Goal: Task Accomplishment & Management: Use online tool/utility

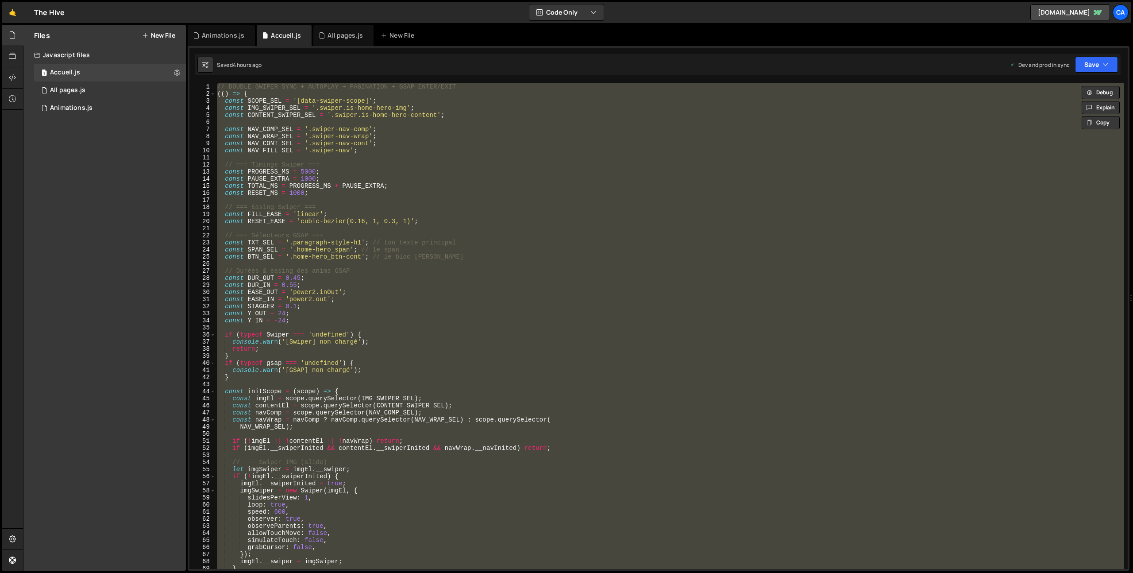
click at [306, 136] on div "// DOUBLE SWIPER SYNC + AUTOPLAY + PAGINATION + GSAP ENTER/EXIT (( ) => { const…" at bounding box center [670, 326] width 909 height 486
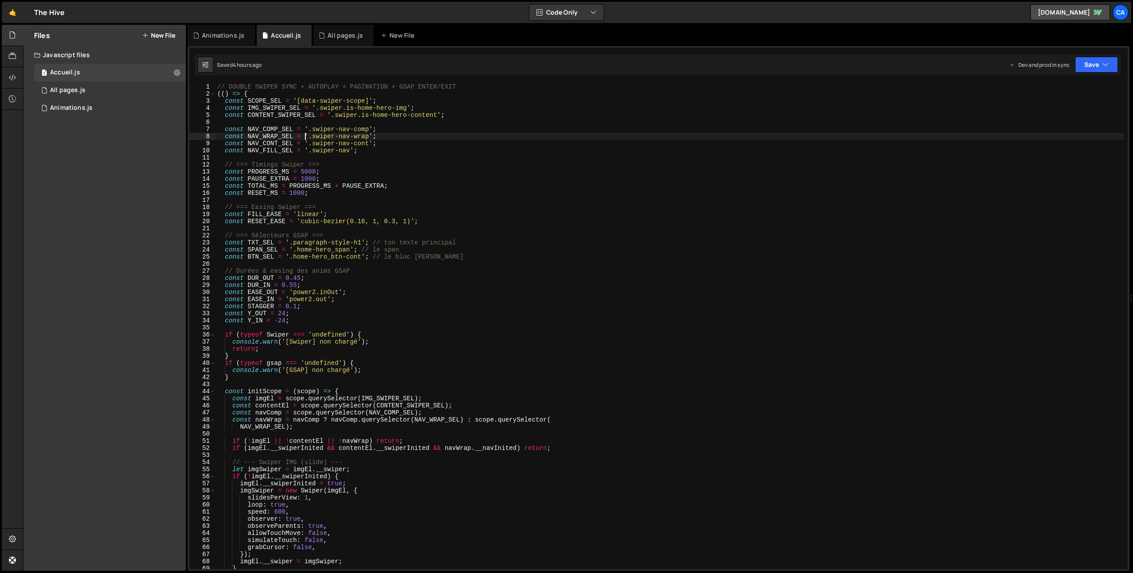
click at [288, 85] on div "// DOUBLE SWIPER SYNC + AUTOPLAY + PAGINATION + GSAP ENTER/EXIT (( ) => { const…" at bounding box center [670, 333] width 909 height 500
click at [466, 84] on div "// DOUBLE SWIPER SYNC + AUTOPLAY + PAGINATION + GSAP ENTER/EXIT (( ) => { const…" at bounding box center [670, 333] width 909 height 500
click at [228, 85] on div "// DOUBLE SWIPER SYNC + AUTOPLAY + PAGINATION + GSAP ENTER/EXIT (( ) => { const…" at bounding box center [670, 333] width 909 height 500
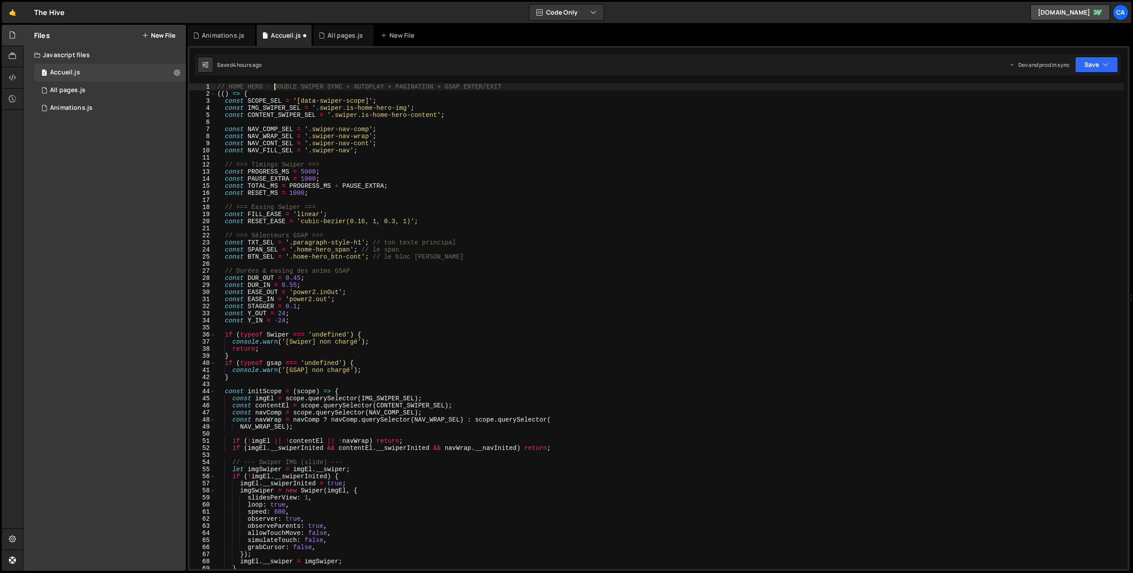
click at [287, 85] on div "// HOME HERO - DOUBLE SWIPER SYNC + AUTOPLAY + PAGINATION + GSAP ENTER/EXIT (( …" at bounding box center [670, 333] width 909 height 500
click at [299, 82] on div "1 2 3 4 5 6 7 8 gsap . registerPlugin ( ScrollTrigger ) ; document . fonts . re…" at bounding box center [659, 308] width 942 height 525
click at [301, 84] on div "// HOME HERO -SWIPER SYNC + AUTOPLAY + PAGINATION + GSAP ENTER/EXIT (( ) => { c…" at bounding box center [670, 333] width 909 height 500
drag, startPoint x: 301, startPoint y: 84, endPoint x: 541, endPoint y: 85, distance: 239.9
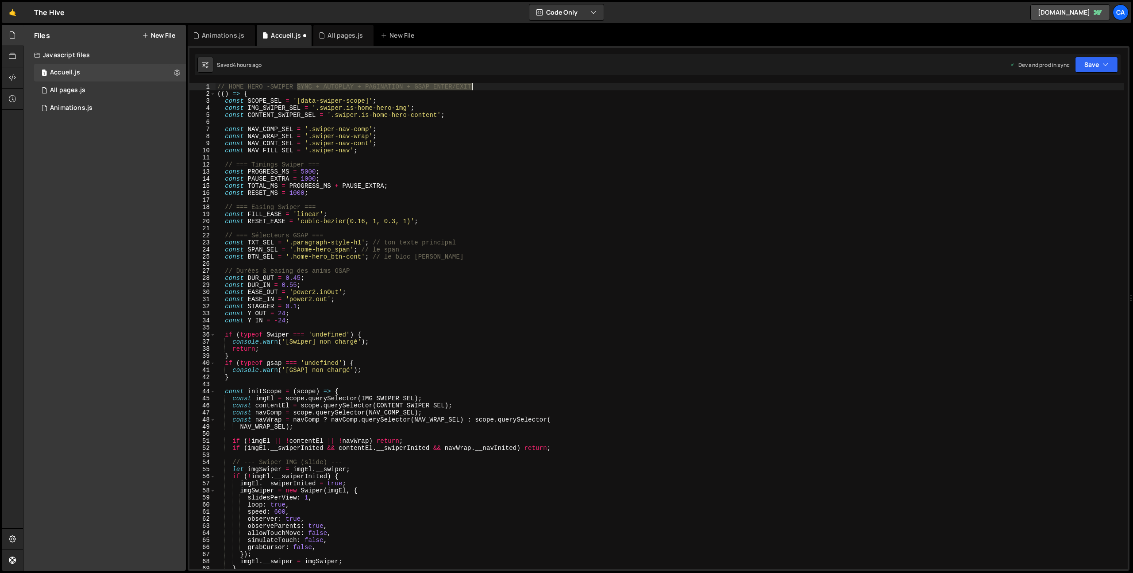
click at [541, 85] on div "// HOME HERO -SWIPER SYNC + AUTOPLAY + PAGINATION + GSAP ENTER/EXIT (( ) => { c…" at bounding box center [670, 333] width 909 height 500
click at [273, 86] on div "// HOME HERO -SWIPER (( ) => { const SCOPE_SEL = '[data-swiper-scope]' ; const …" at bounding box center [670, 333] width 909 height 500
click at [321, 167] on div "// HOME HERO - SWIPER (( ) => { const SCOPE_SEL = '[data-swiper-scope]' ; const…" at bounding box center [670, 333] width 909 height 500
type textarea "// === Timings Swiper ==="
click at [338, 163] on div "// HOME HERO - SWIPER (( ) => { const SCOPE_SEL = '[data-swiper-scope]' ; const…" at bounding box center [670, 333] width 909 height 500
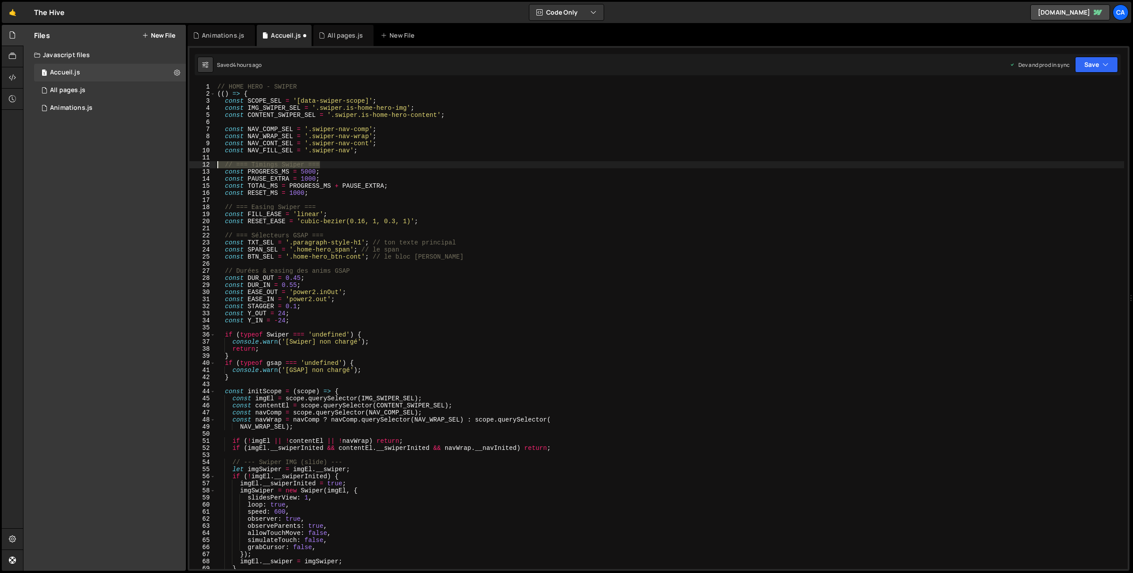
drag, startPoint x: 336, startPoint y: 163, endPoint x: 184, endPoint y: 163, distance: 152.3
click at [184, 163] on div "Files New File Javascript files 1 Accueil.js 0 1 All pages.js 0 1 Animations.js…" at bounding box center [578, 298] width 1110 height 546
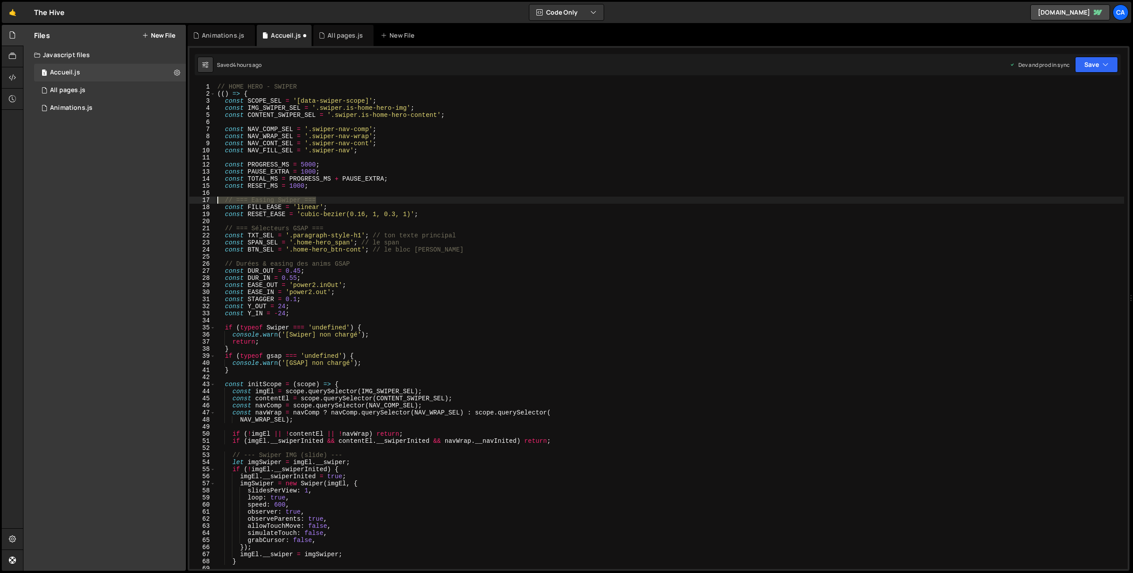
drag, startPoint x: 324, startPoint y: 198, endPoint x: 191, endPoint y: 199, distance: 133.2
click at [191, 199] on div "1 2 3 4 5 6 7 8 9 10 11 12 13 14 15 16 17 18 19 20 21 22 23 24 25 26 27 28 29 3…" at bounding box center [658, 326] width 938 height 486
type textarea "// === Easing Swiper ==="
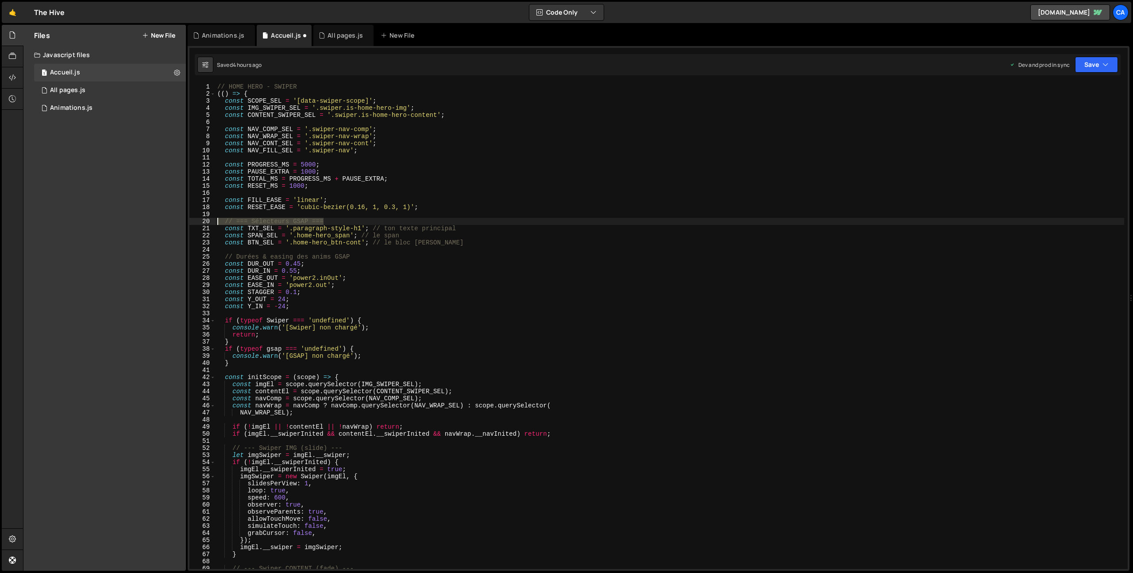
drag, startPoint x: 338, startPoint y: 224, endPoint x: 193, endPoint y: 222, distance: 145.2
click at [193, 222] on div "1 2 3 4 5 6 7 8 9 10 11 12 13 14 15 16 17 18 19 20 21 22 23 24 25 26 27 28 29 3…" at bounding box center [658, 326] width 938 height 486
type textarea "// === Sélecteurs GSAP ==="
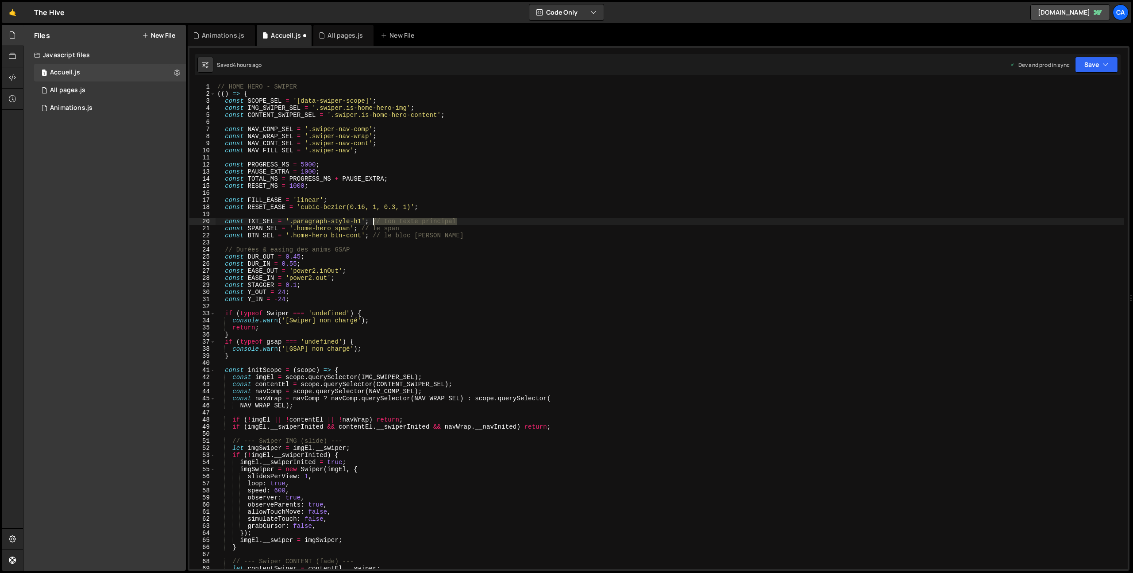
drag, startPoint x: 471, startPoint y: 219, endPoint x: 371, endPoint y: 223, distance: 99.7
click at [371, 223] on div "// HOME HERO - SWIPER (( ) => { const SCOPE_SEL = '[data-swiper-scope]' ; const…" at bounding box center [670, 333] width 909 height 500
drag, startPoint x: 409, startPoint y: 228, endPoint x: 362, endPoint y: 230, distance: 47.8
click at [362, 230] on div "// HOME HERO - SWIPER (( ) => { const SCOPE_SEL = '[data-swiper-scope]' ; const…" at bounding box center [670, 333] width 909 height 500
drag, startPoint x: 440, startPoint y: 237, endPoint x: 372, endPoint y: 236, distance: 68.6
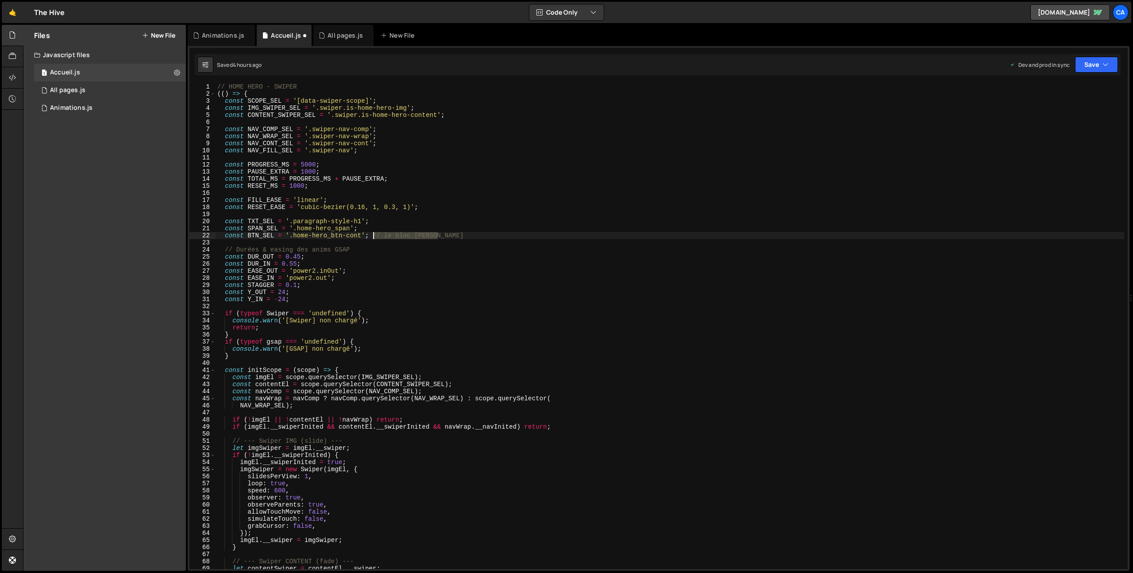
click at [372, 236] on div "// HOME HERO - SWIPER (( ) => { const SCOPE_SEL = '[data-swiper-scope]' ; const…" at bounding box center [670, 333] width 909 height 500
drag, startPoint x: 359, startPoint y: 248, endPoint x: 208, endPoint y: 248, distance: 151.0
click at [208, 248] on div "const BTN_SEL = '.home-hero_btn-cont'; 1 2 3 4 5 6 7 8 9 10 11 12 13 14 15 16 1…" at bounding box center [658, 326] width 938 height 486
type textarea "// Durées & easing des anims GSAP"
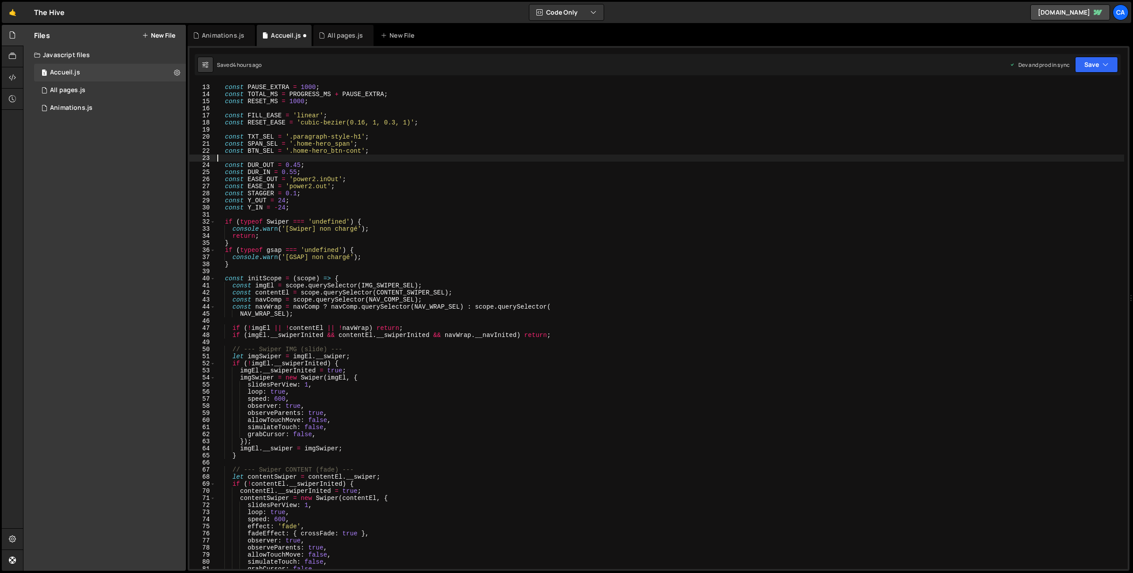
scroll to position [101, 0]
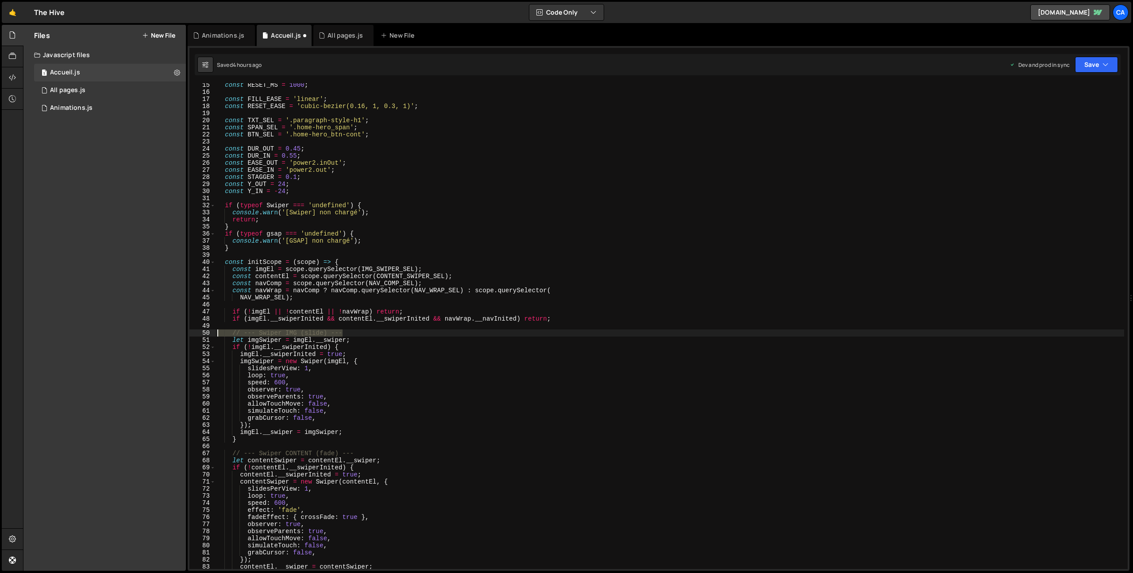
drag, startPoint x: 345, startPoint y: 334, endPoint x: 188, endPoint y: 332, distance: 156.7
click at [188, 332] on div "1 2 3 4 5 6 7 8 gsap . registerPlugin ( ScrollTrigger ) ; document . fonts . re…" at bounding box center [659, 308] width 942 height 525
type textarea "// --- Swiper IMG (slide) ---"
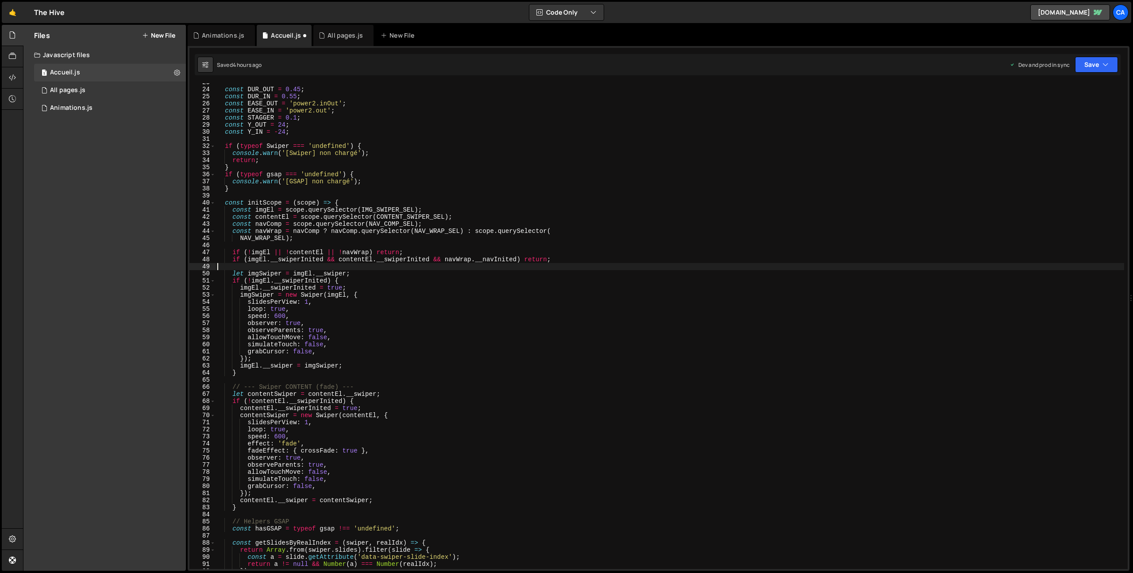
scroll to position [177, 0]
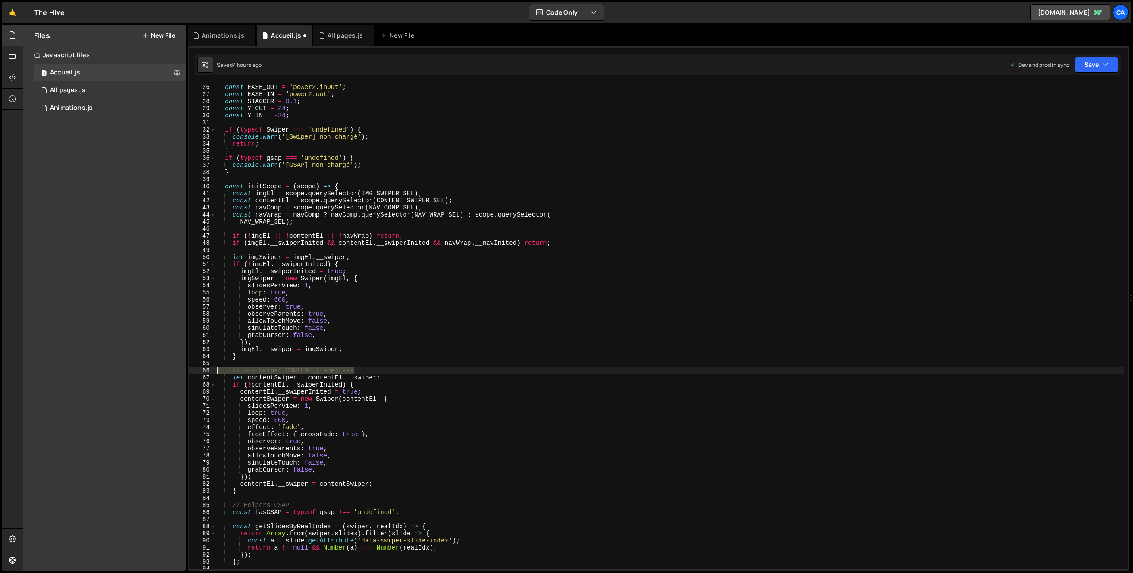
drag, startPoint x: 361, startPoint y: 369, endPoint x: 207, endPoint y: 364, distance: 153.7
click at [206, 369] on div "25 26 27 28 29 30 31 32 33 34 35 36 37 38 39 40 41 42 43 44 45 46 47 48 49 50 5…" at bounding box center [658, 326] width 938 height 486
type textarea "// --- Swiper CONTENT (fade) ---"
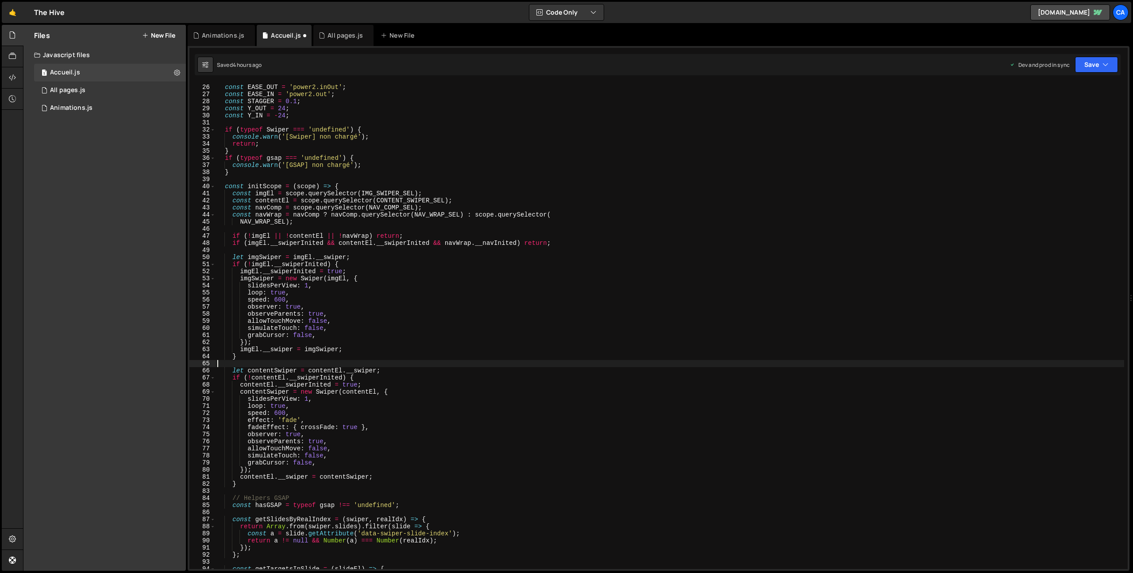
scroll to position [251, 0]
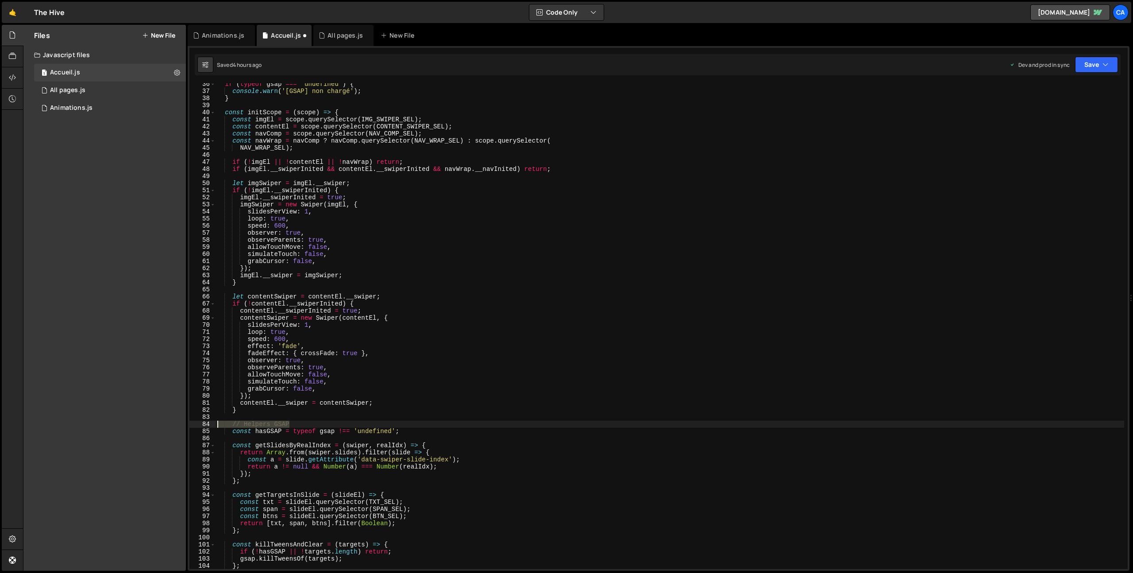
drag, startPoint x: 294, startPoint y: 423, endPoint x: 199, endPoint y: 424, distance: 95.2
click at [199, 424] on div "36 37 38 39 40 41 42 43 44 45 46 47 48 49 50 51 52 53 54 55 56 57 58 59 60 61 6…" at bounding box center [658, 326] width 938 height 486
type textarea "// Helpers GSAP"
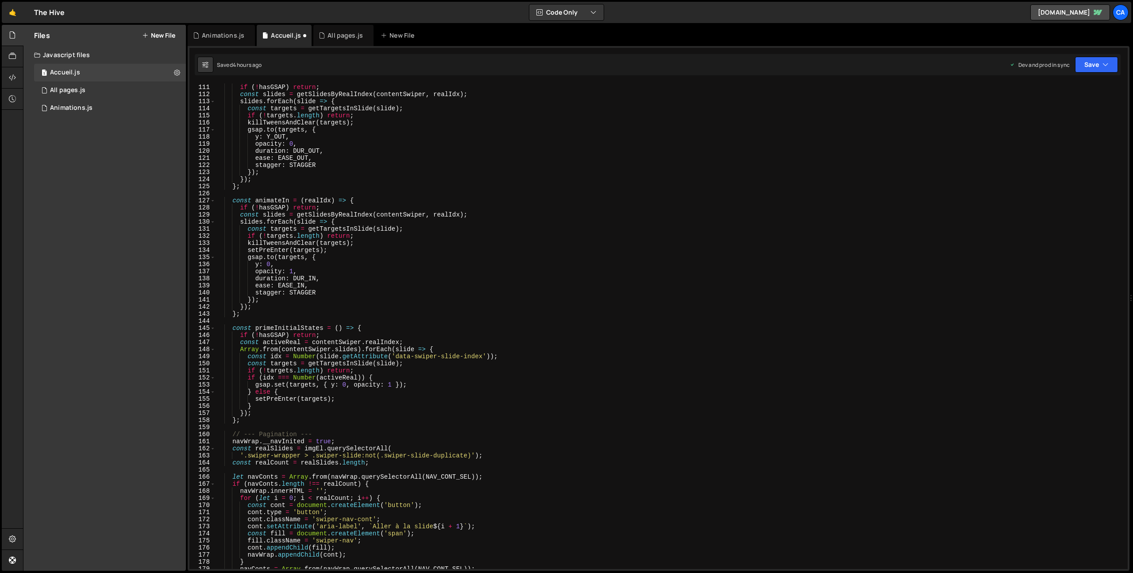
scroll to position [832, 0]
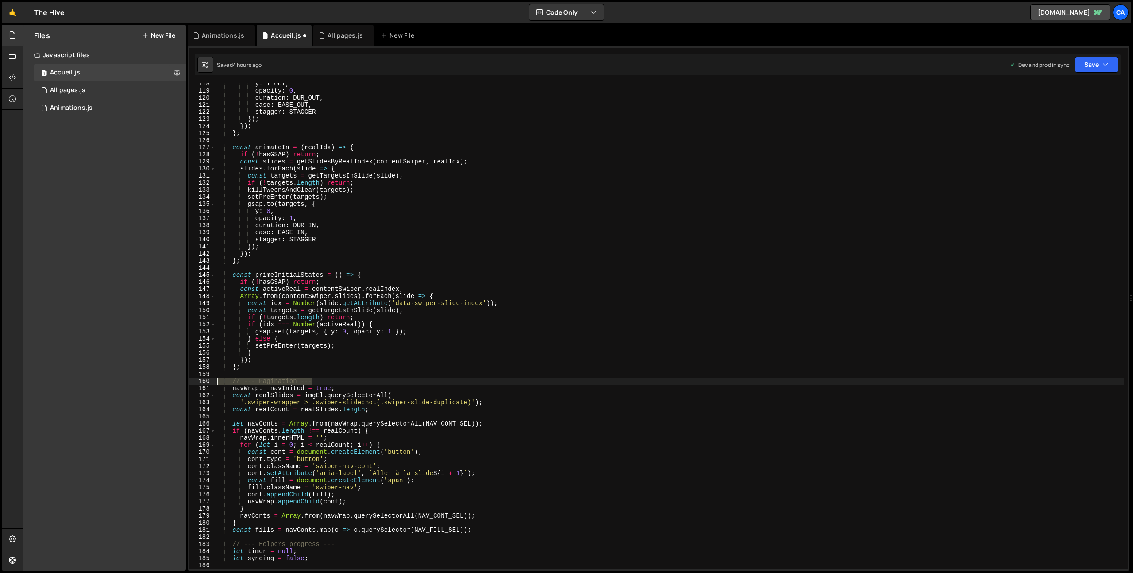
drag, startPoint x: 318, startPoint y: 382, endPoint x: 202, endPoint y: 384, distance: 116.0
click at [202, 384] on div "118 119 120 121 122 123 124 125 126 127 128 129 130 131 132 133 134 135 136 137…" at bounding box center [658, 326] width 938 height 486
type textarea "// --- Pagination ---"
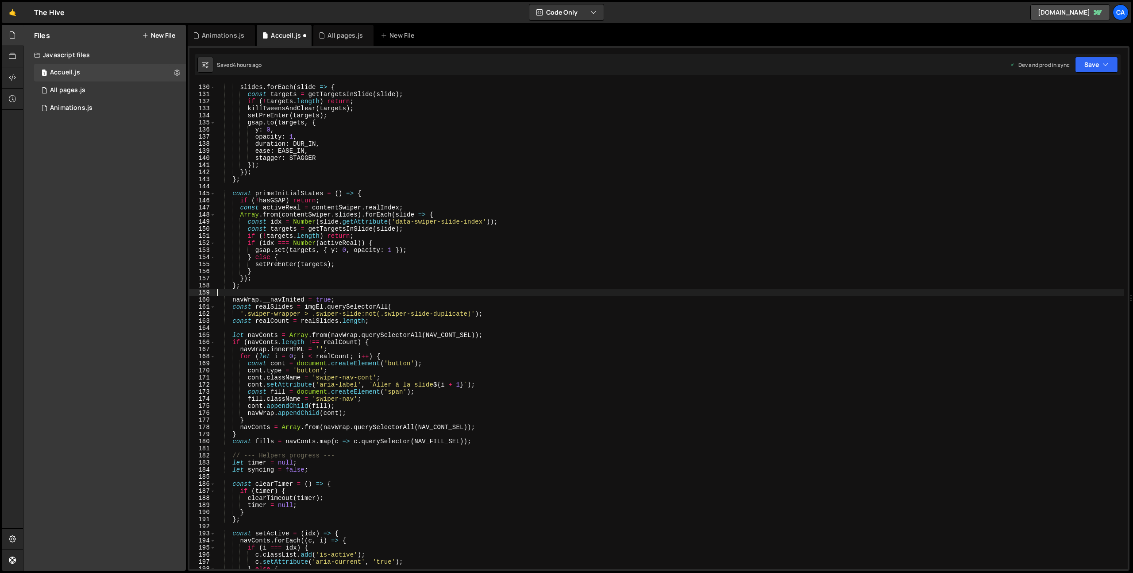
scroll to position [913, 0]
drag, startPoint x: 340, startPoint y: 454, endPoint x: 206, endPoint y: 456, distance: 134.1
click at [206, 456] on div "129 130 131 132 133 134 135 136 137 138 139 140 141 142 143 144 145 146 147 148…" at bounding box center [658, 326] width 938 height 486
type textarea "// --- Helpers progress ---"
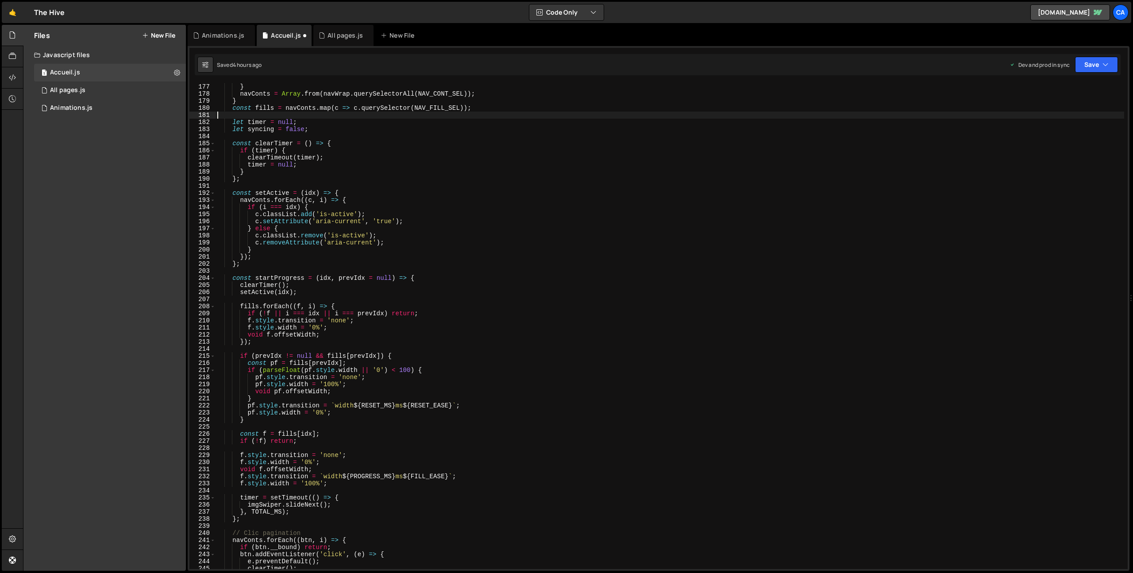
scroll to position [1334, 0]
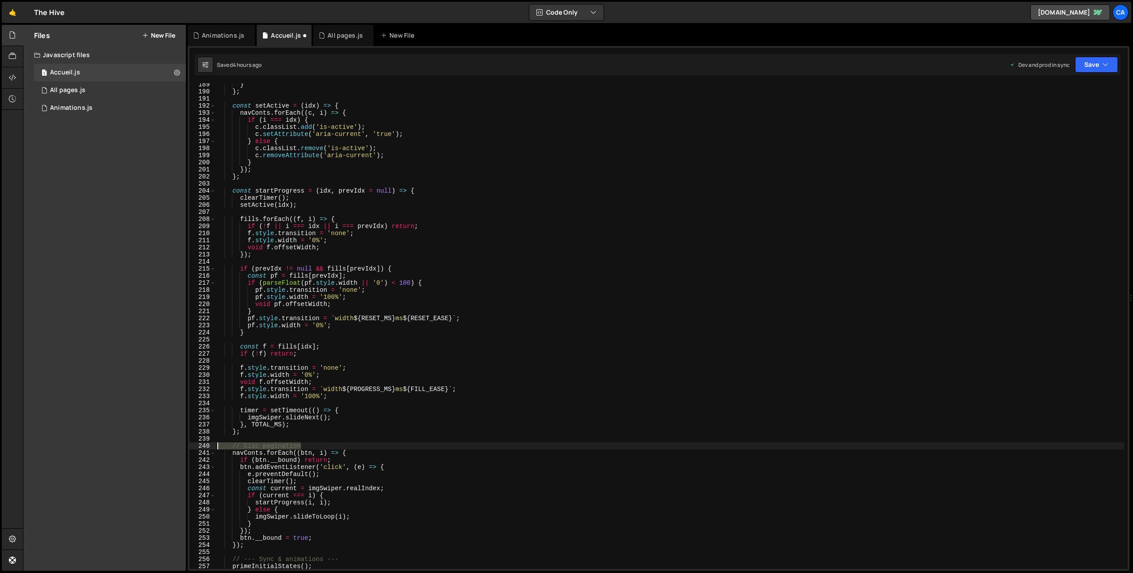
drag, startPoint x: 310, startPoint y: 446, endPoint x: 198, endPoint y: 447, distance: 112.0
click at [198, 447] on div "189 190 191 192 193 194 195 196 197 198 199 200 201 202 203 204 205 206 207 208…" at bounding box center [658, 326] width 938 height 486
type textarea "// Clic pagination"
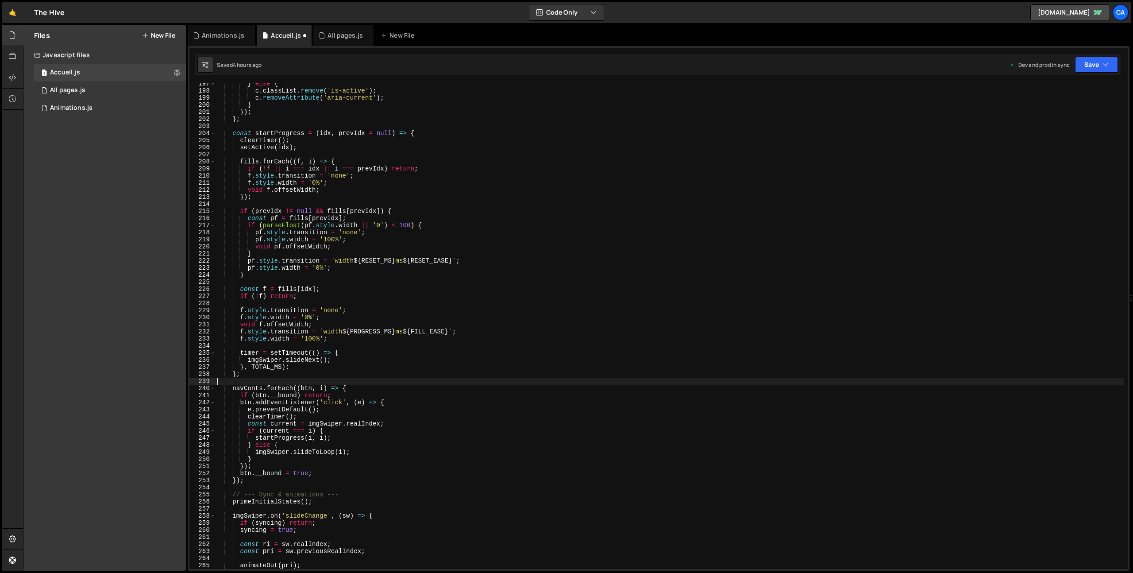
scroll to position [1408, 0]
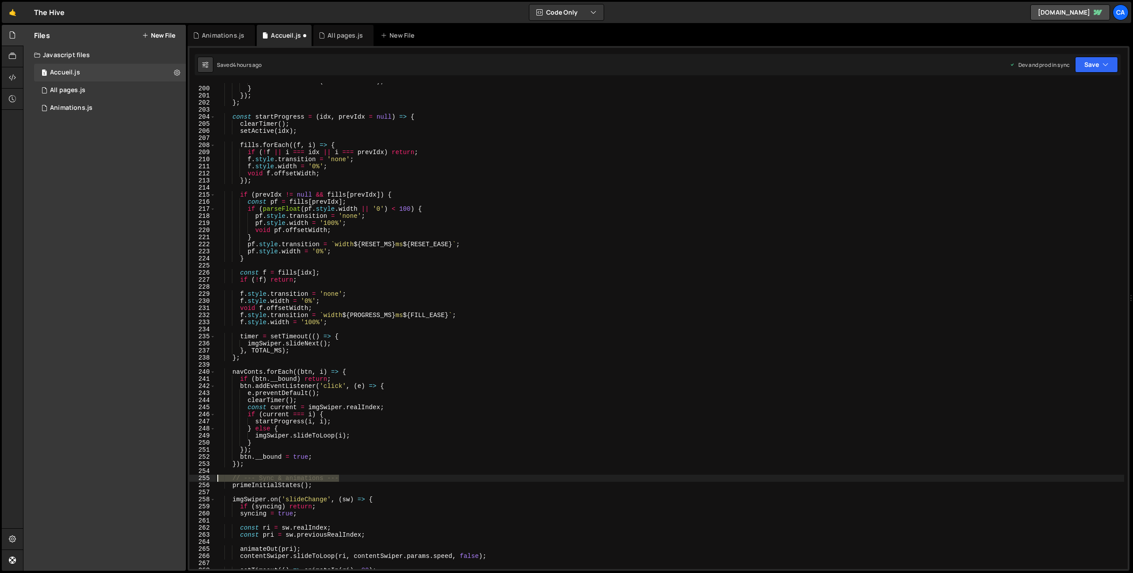
drag, startPoint x: 351, startPoint y: 477, endPoint x: 195, endPoint y: 479, distance: 155.8
click at [195, 479] on div "199 200 201 202 203 204 205 206 207 208 209 210 211 212 213 214 215 216 217 218…" at bounding box center [658, 326] width 938 height 486
type textarea "// --- Sync & animations ---"
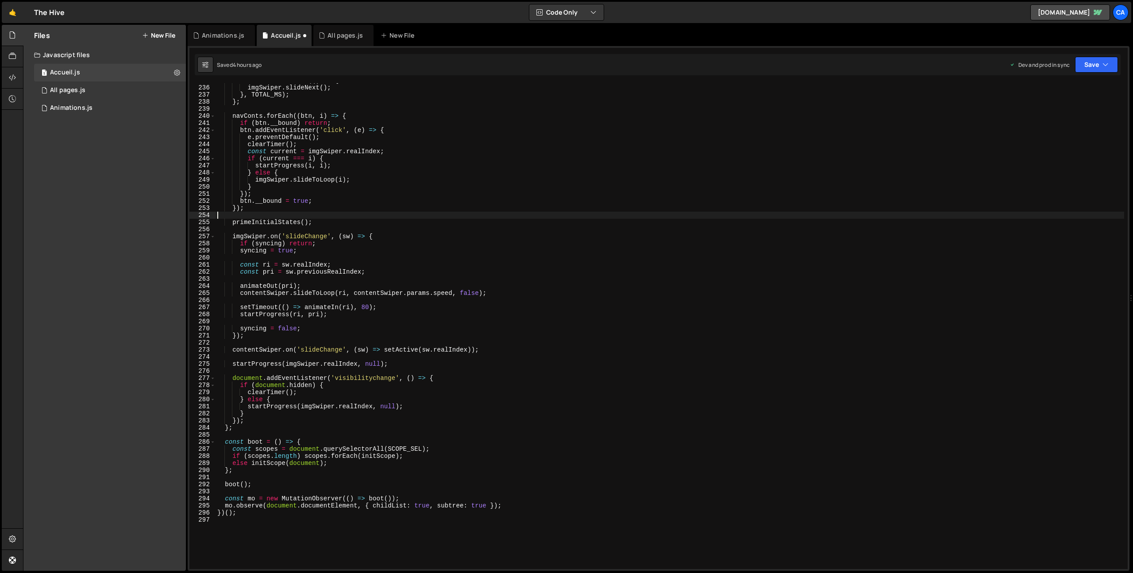
scroll to position [1713, 0]
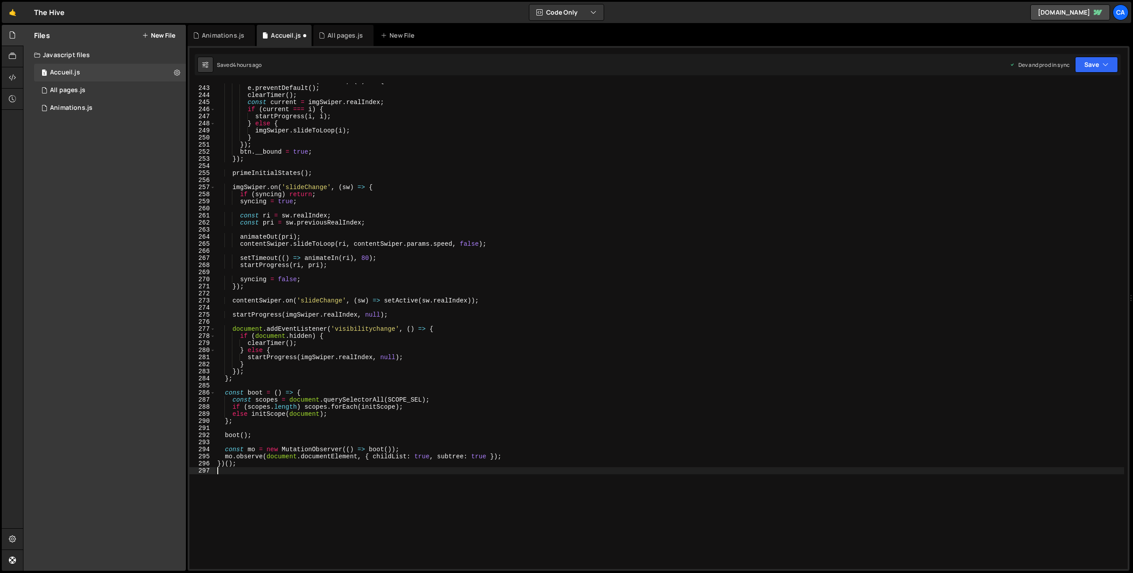
click at [255, 496] on div "btn . addEventListener ( 'click' , ( e ) => { e . preventDefault ( ) ; [PERSON_…" at bounding box center [670, 327] width 909 height 500
type textarea "// HOME LOGO - MARQUEE"
paste textarea
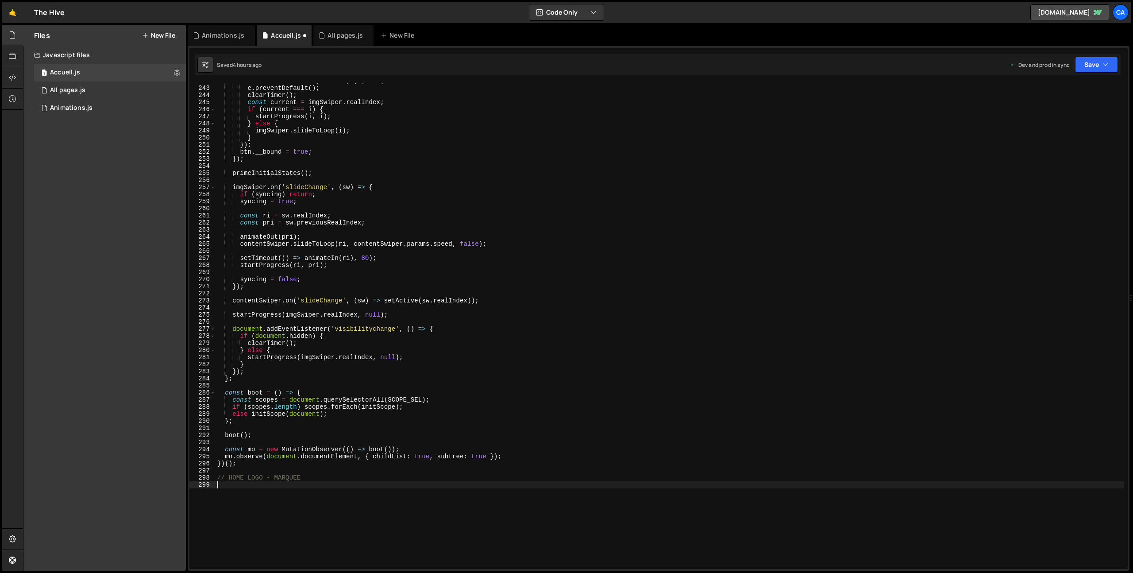
scroll to position [2114, 0]
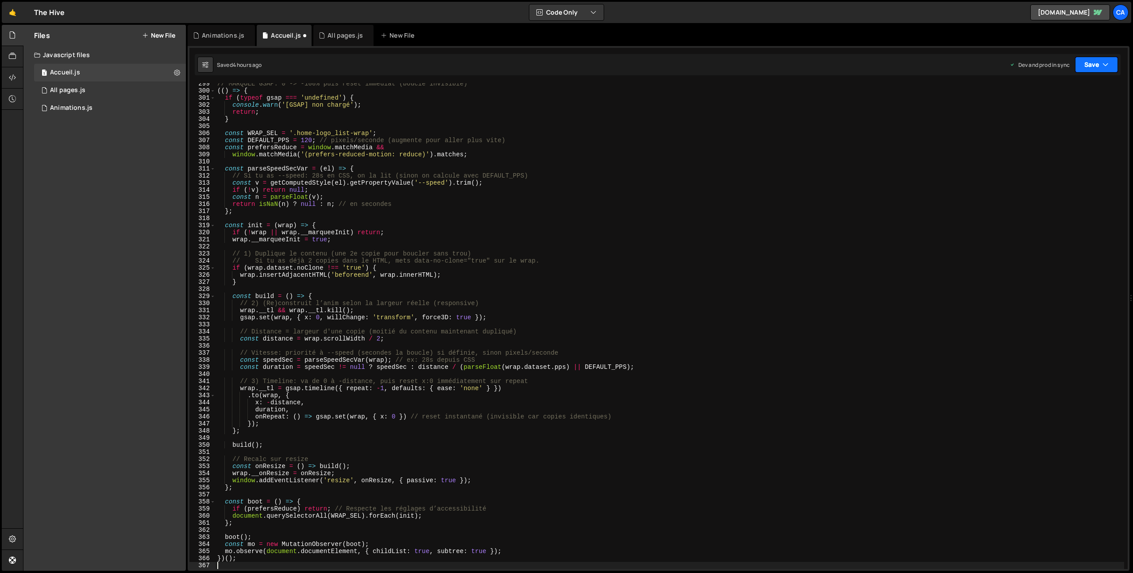
click at [1091, 59] on button "Save" at bounding box center [1096, 65] width 43 height 16
click at [1041, 124] on div "4 hours ago" at bounding box center [1051, 125] width 30 height 8
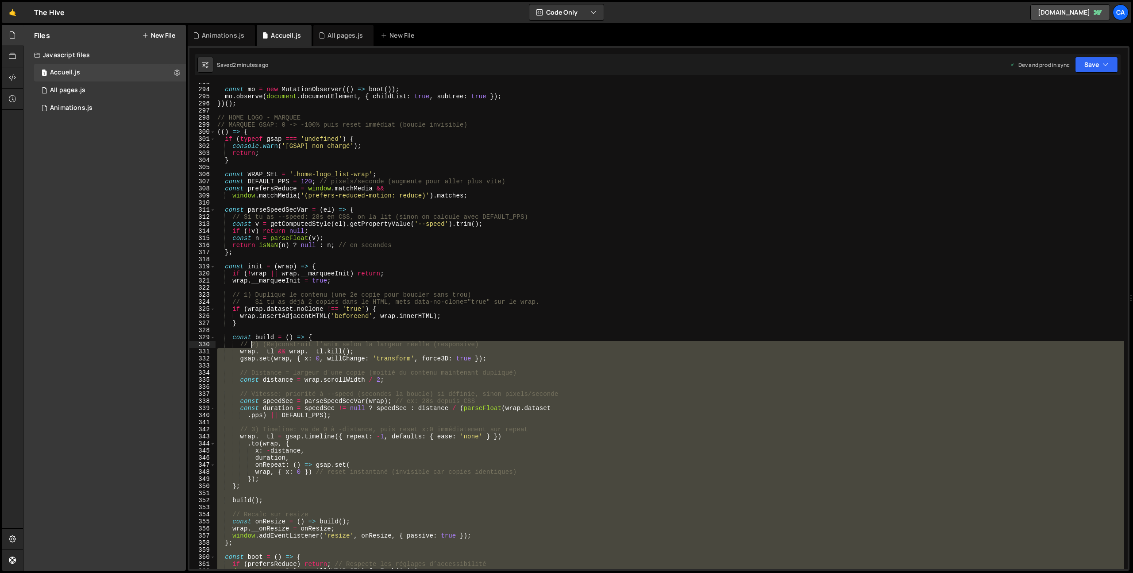
scroll to position [2066, 0]
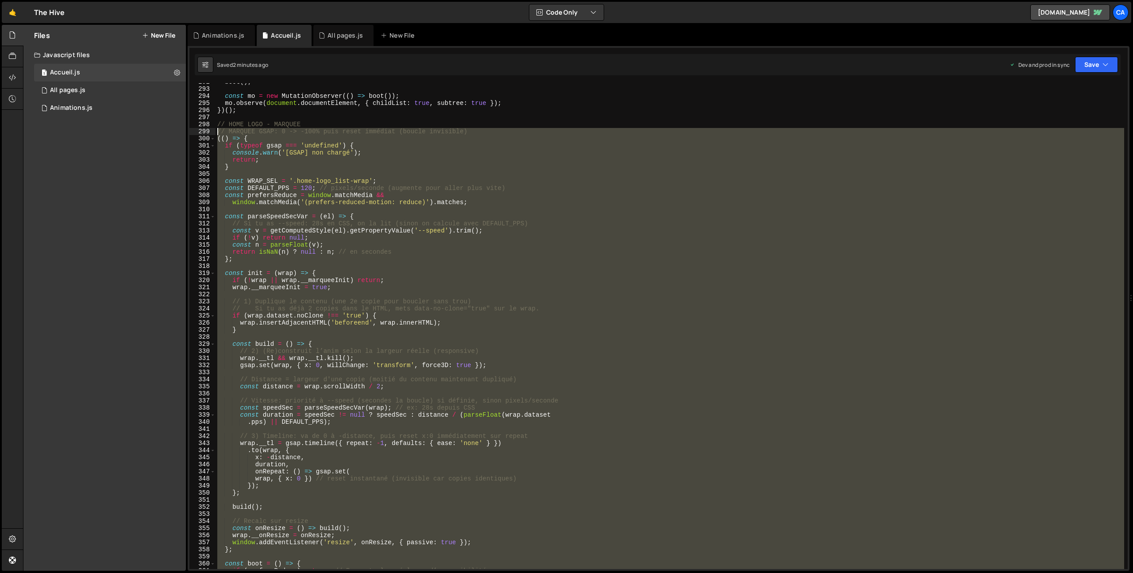
drag, startPoint x: 251, startPoint y: 496, endPoint x: 197, endPoint y: 131, distance: 369.3
click at [197, 131] on div "292 293 294 295 296 297 298 299 300 301 302 303 304 305 306 307 308 309 310 311…" at bounding box center [658, 326] width 938 height 486
type textarea "// MARQUEE GSAP: 0 -> -100% puis reset immédiat (boucle invisible) (() => {"
paste textarea
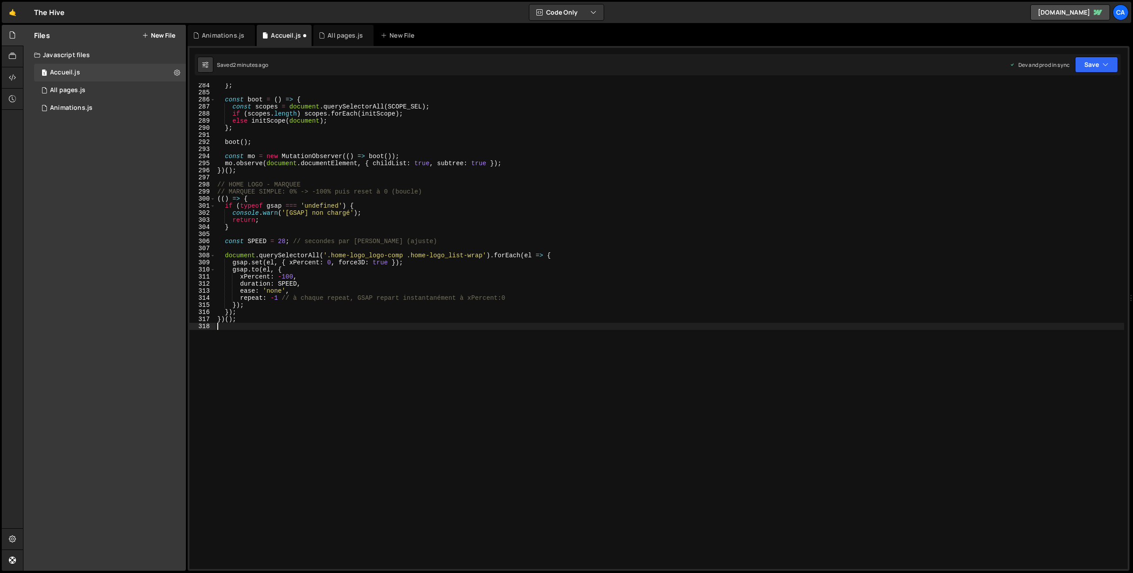
scroll to position [2006, 0]
drag, startPoint x: 1088, startPoint y: 63, endPoint x: 1090, endPoint y: 71, distance: 8.3
click at [1089, 64] on button "Save" at bounding box center [1096, 65] width 43 height 16
click at [1065, 116] on div "Save to Production S" at bounding box center [1067, 115] width 92 height 9
click at [286, 238] on div "} ; const boot = ( ) => { const scopes = document . querySelectorAll ( SCOPE_SE…" at bounding box center [670, 332] width 909 height 500
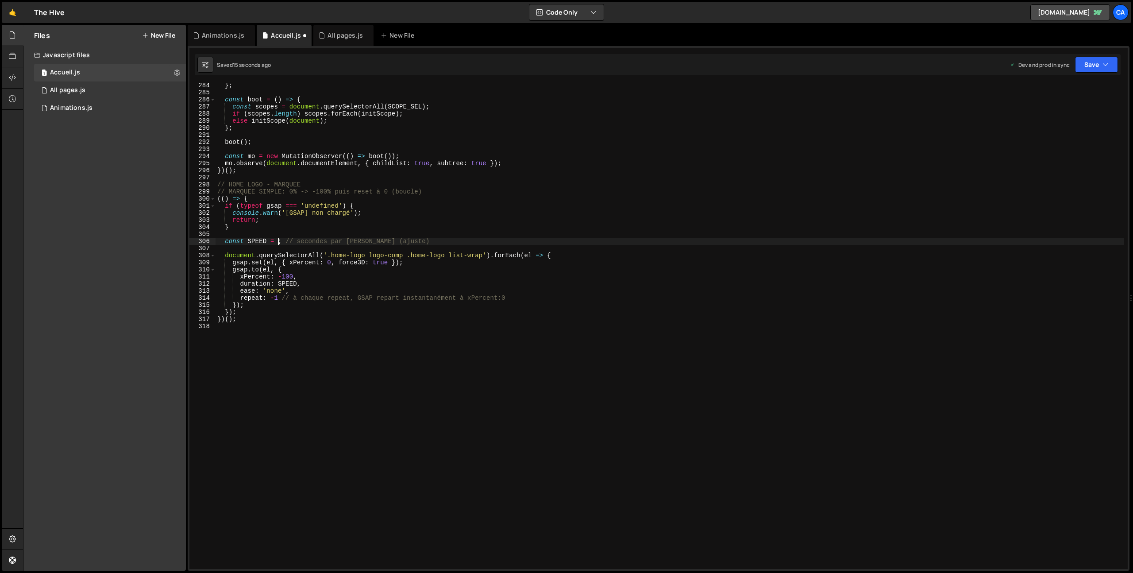
scroll to position [0, 4]
type textarea "const SPEED = 5; // secondes par [PERSON_NAME] (ajuste)"
click at [1086, 64] on button "Save" at bounding box center [1096, 65] width 43 height 16
click at [1041, 123] on div "15 seconds ago" at bounding box center [1055, 125] width 39 height 8
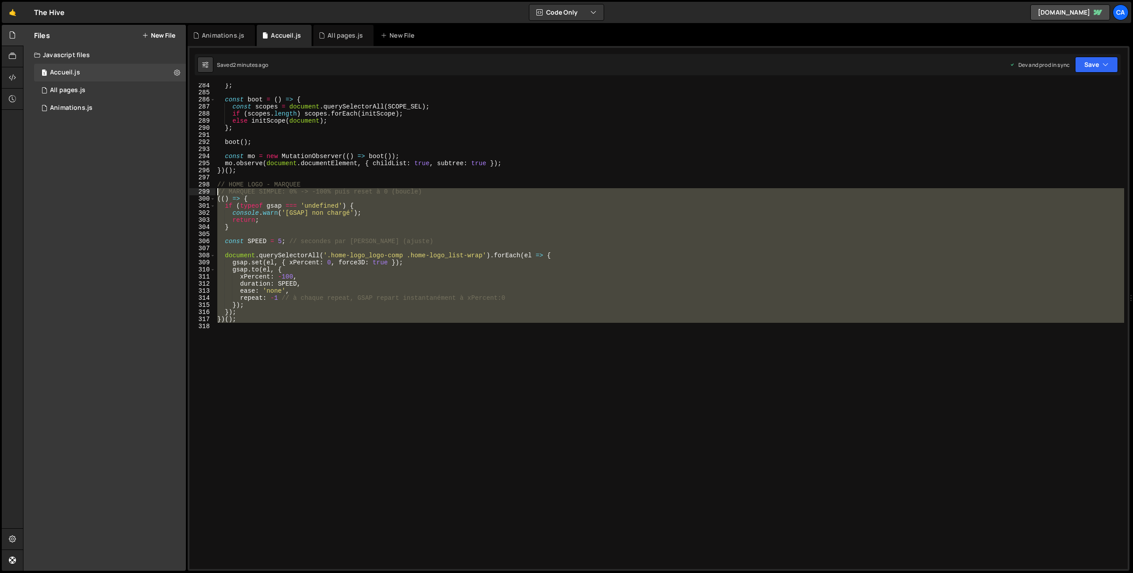
drag, startPoint x: 250, startPoint y: 343, endPoint x: 198, endPoint y: 193, distance: 158.3
click at [198, 193] on div "284 285 286 287 288 289 290 291 292 293 294 295 296 297 298 299 300 301 302 303…" at bounding box center [658, 326] width 938 height 486
type textarea "// MARQUEE SIMPLE: 0% -> -100% puis reset à 0 (boucle) (() => {"
paste textarea
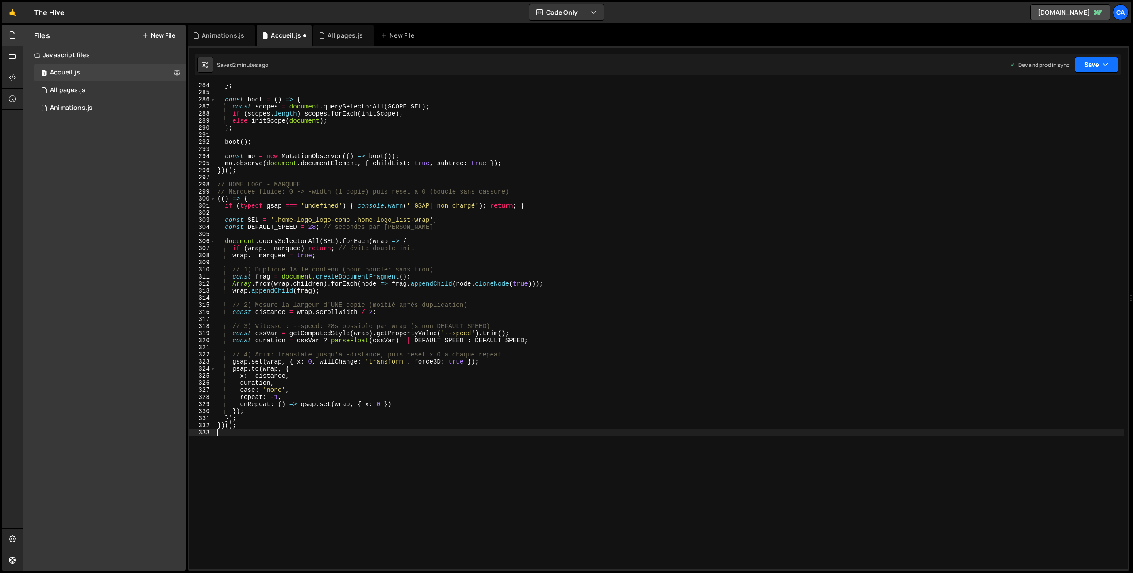
drag, startPoint x: 1104, startPoint y: 64, endPoint x: 1088, endPoint y: 96, distance: 35.8
click at [1104, 64] on icon "button" at bounding box center [1106, 64] width 6 height 9
click at [1060, 123] on div "2 minutes ago" at bounding box center [1053, 125] width 35 height 8
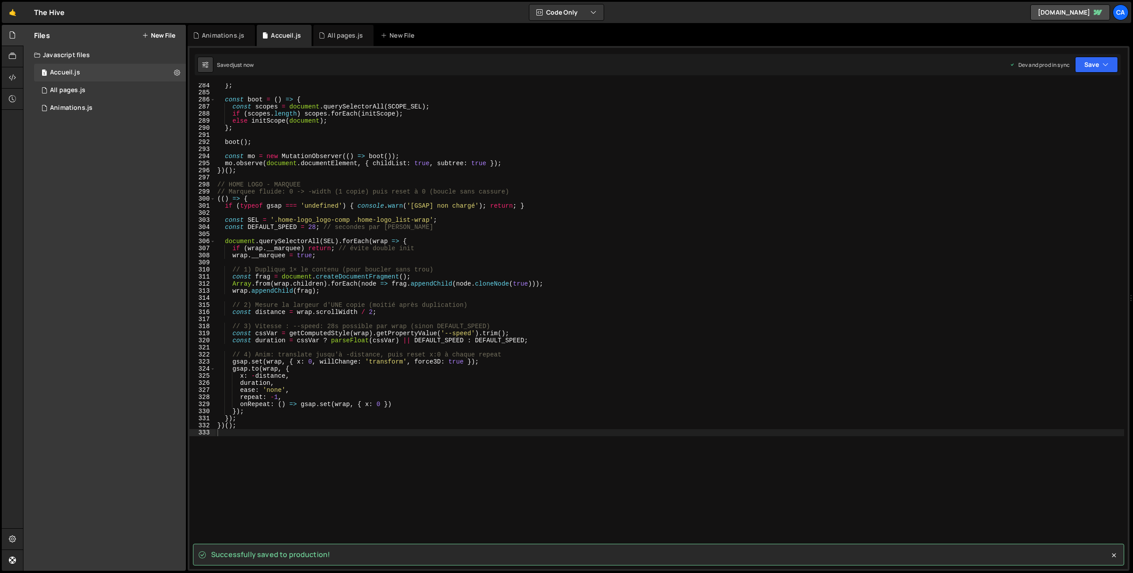
click at [315, 230] on div "} ; const boot = ( ) => { const scopes = document . querySelectorAll ( SCOPE_SE…" at bounding box center [670, 332] width 909 height 500
type textarea "const DEFAULT_SPEED = 5; // secondes par boucle"
click at [1090, 58] on button "Save" at bounding box center [1096, 65] width 43 height 16
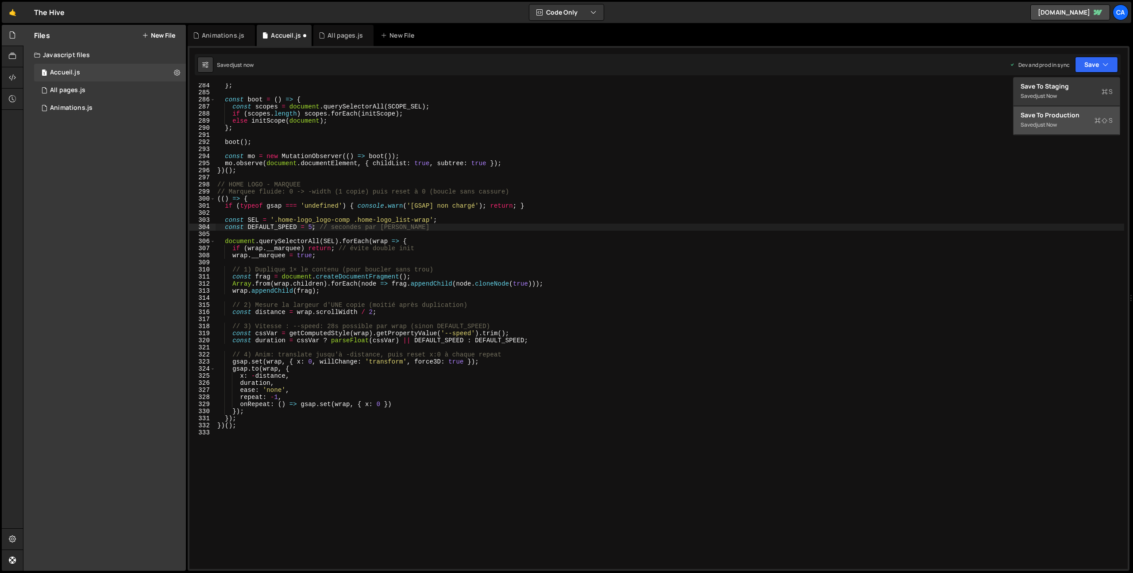
click at [1050, 131] on button "Save to Production S Saved just now" at bounding box center [1067, 120] width 106 height 29
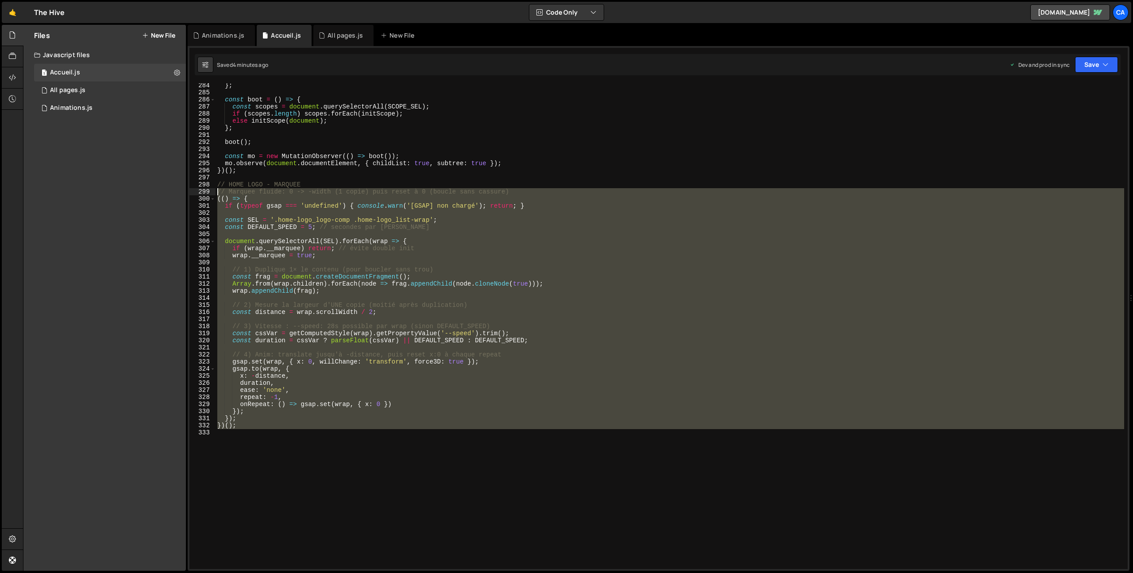
drag, startPoint x: 261, startPoint y: 456, endPoint x: 217, endPoint y: 192, distance: 267.9
click at [217, 192] on div "} ; const boot = ( ) => { const scopes = document . querySelectorAll ( SCOPE_SE…" at bounding box center [670, 332] width 909 height 500
type textarea "// Marquee fluide: 0 -> -width (1 copie) puis reset à 0 (boucle sans cassure) (…"
paste textarea
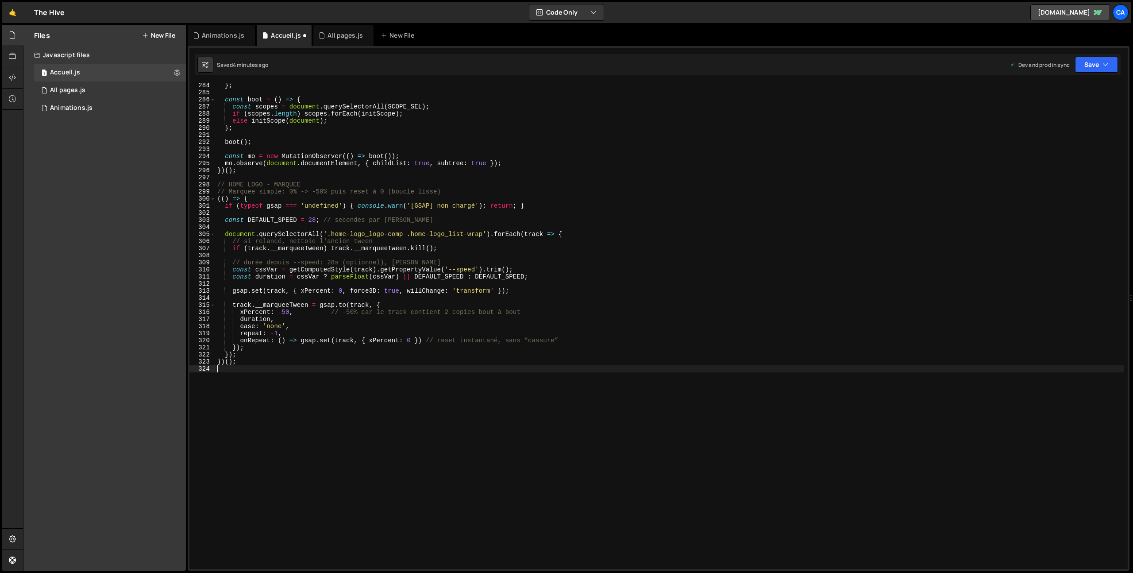
click at [312, 222] on div "} ; const boot = ( ) => { const scopes = document . querySelectorAll ( SCOPE_SE…" at bounding box center [670, 332] width 909 height 500
click at [1094, 70] on button "Save" at bounding box center [1096, 65] width 43 height 16
click at [1052, 121] on div "4 minutes ago" at bounding box center [1053, 125] width 35 height 8
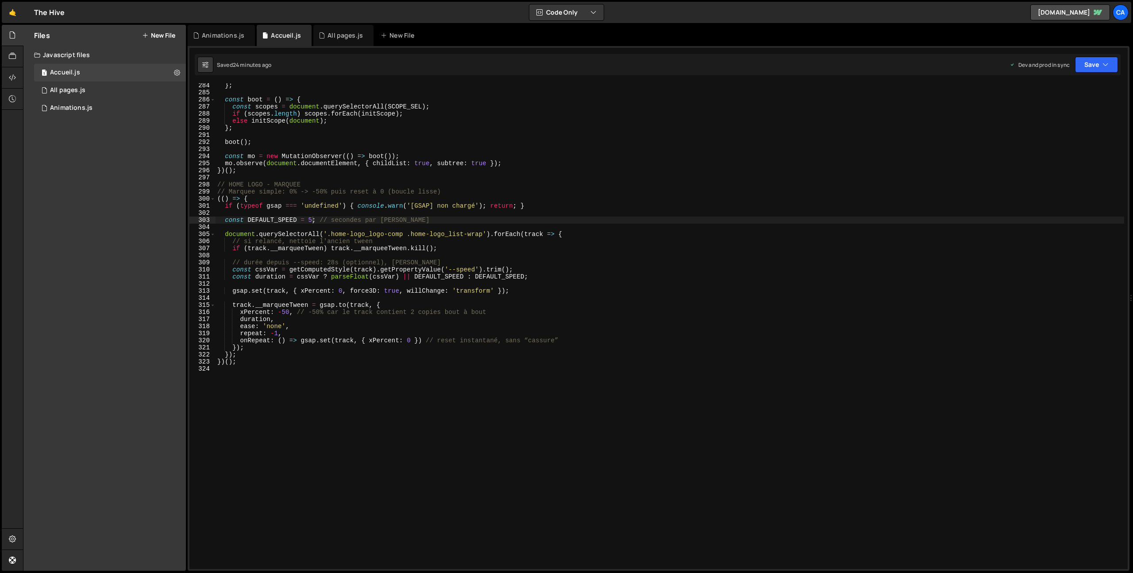
click at [286, 313] on div "} ; const boot = ( ) => { const scopes = document . querySelectorAll ( SCOPE_SE…" at bounding box center [670, 332] width 909 height 500
type textarea "xPercent: -100, // -50% car le track contient 2 copies bout à bout"
click at [1091, 70] on button "Save" at bounding box center [1096, 65] width 43 height 16
click at [1056, 121] on div "24 minutes ago" at bounding box center [1055, 125] width 38 height 8
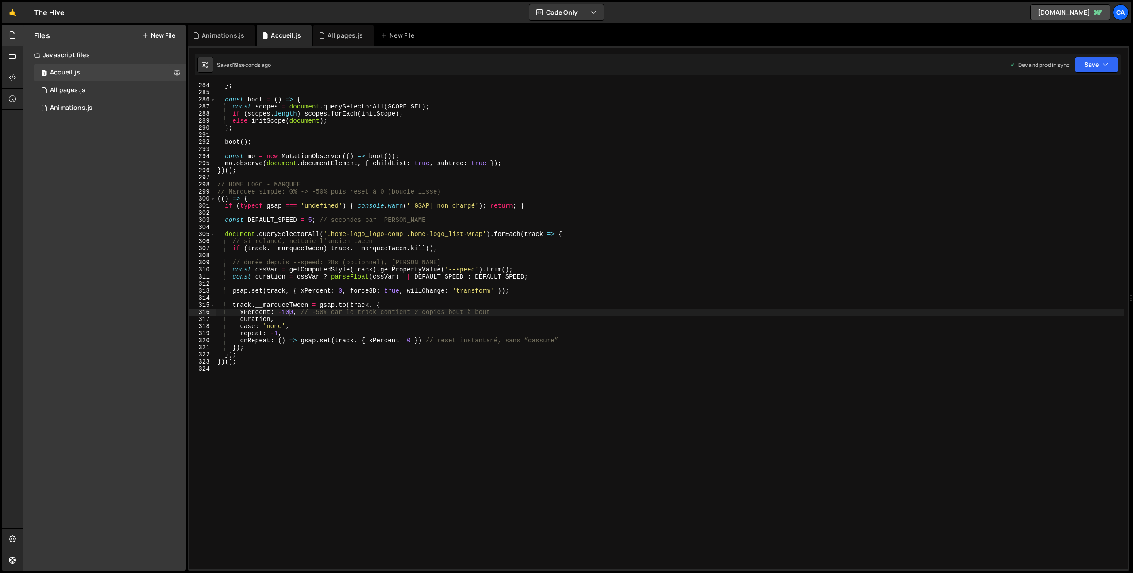
click at [333, 301] on div "} ; const boot = ( ) => { const scopes = document . querySelectorAll ( SCOPE_SE…" at bounding box center [670, 332] width 909 height 500
click at [312, 219] on div "} ; const boot = ( ) => { const scopes = document . querySelectorAll ( SCOPE_SE…" at bounding box center [670, 332] width 909 height 500
type textarea "const DEFAULT_SPEED = 10; // secondes par boucle"
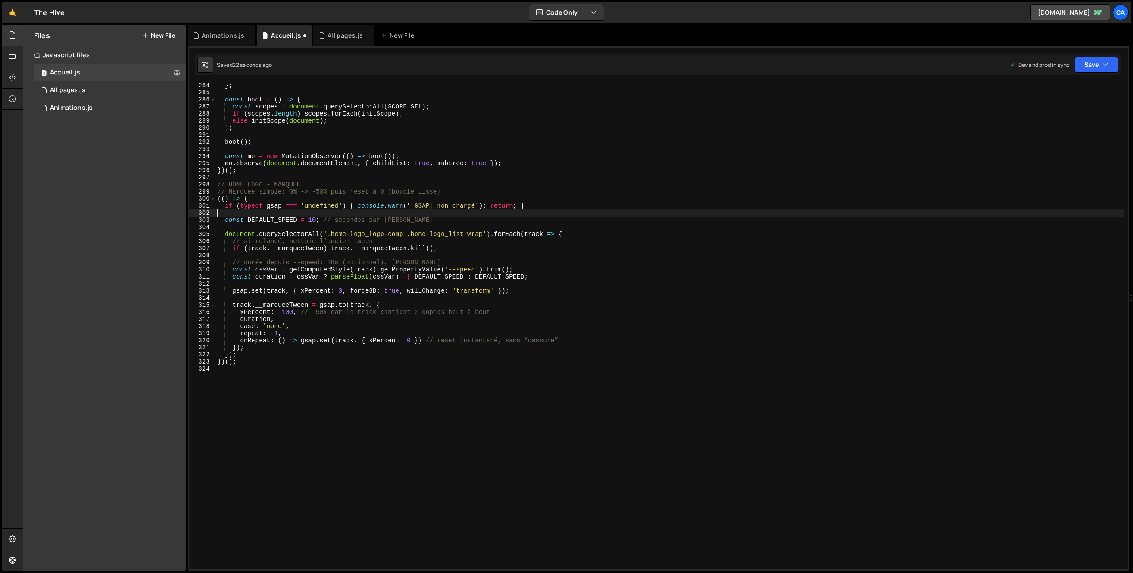
click at [426, 211] on div "} ; const boot = ( ) => { const scopes = document . querySelectorAll ( SCOPE_SE…" at bounding box center [670, 332] width 909 height 500
drag, startPoint x: 414, startPoint y: 221, endPoint x: 323, endPoint y: 221, distance: 91.6
click at [323, 221] on div "} ; const boot = ( ) => { const scopes = document . querySelectorAll ( SCOPE_SE…" at bounding box center [670, 332] width 909 height 500
drag, startPoint x: 387, startPoint y: 240, endPoint x: 187, endPoint y: 239, distance: 200.5
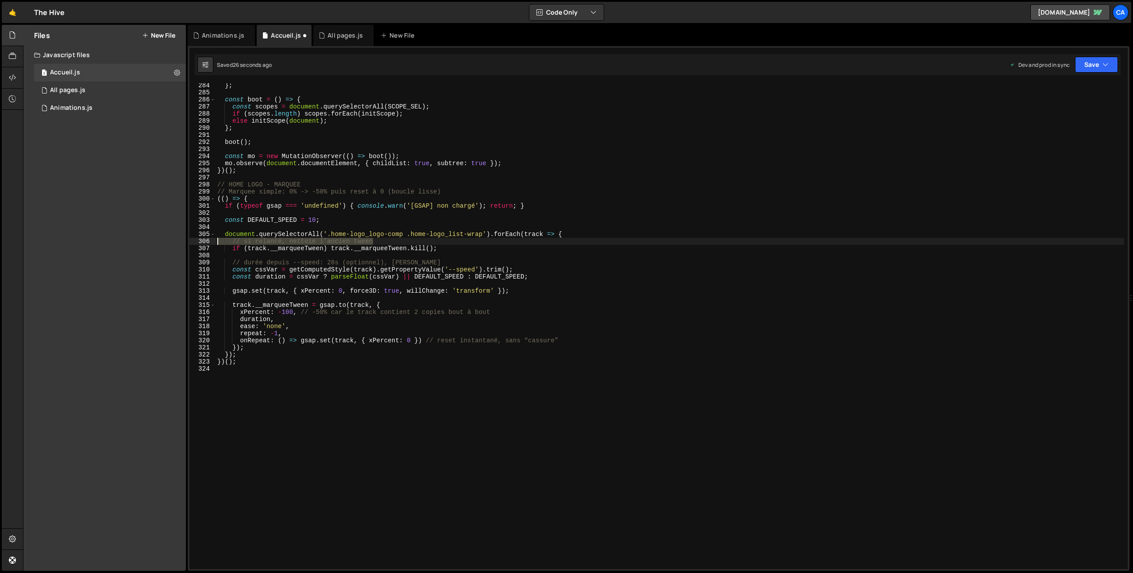
click at [186, 241] on div "Files New File Javascript files 1 Accueil.js 0 1 All pages.js 0 1 Animations.js…" at bounding box center [578, 298] width 1110 height 546
type textarea "// si relancé, nettoie l'ancien tween"
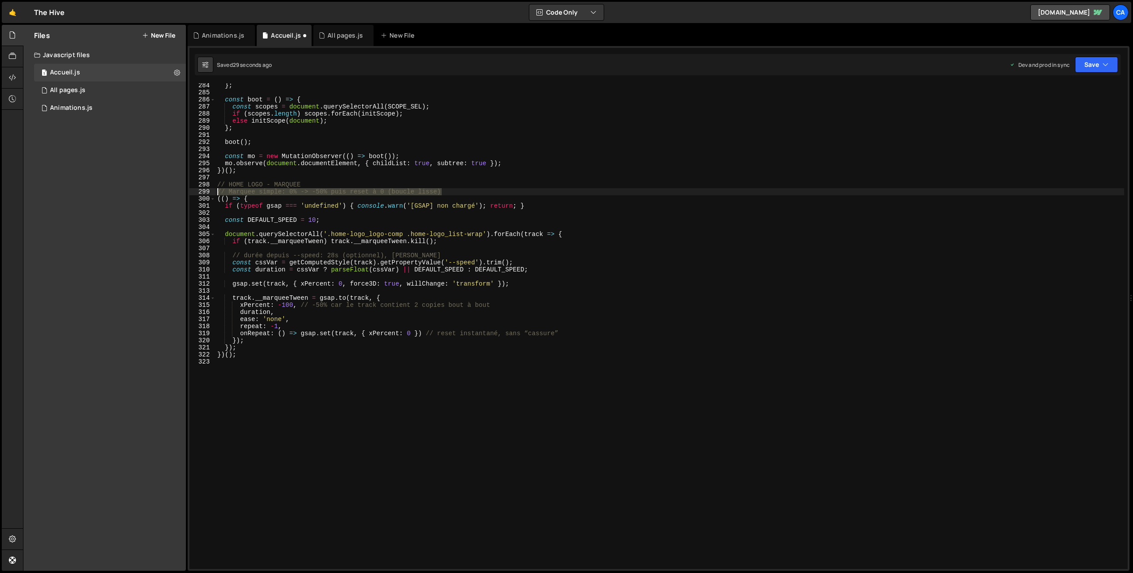
drag, startPoint x: 433, startPoint y: 191, endPoint x: 188, endPoint y: 192, distance: 244.8
click at [188, 192] on div "1 2 3 4 5 6 7 8 gsap . registerPlugin ( ScrollTrigger ) ; document . fonts . re…" at bounding box center [659, 308] width 942 height 525
type textarea "// Marquee simple: 0% -> -50% puis reset à 0 (boucle lisse)"
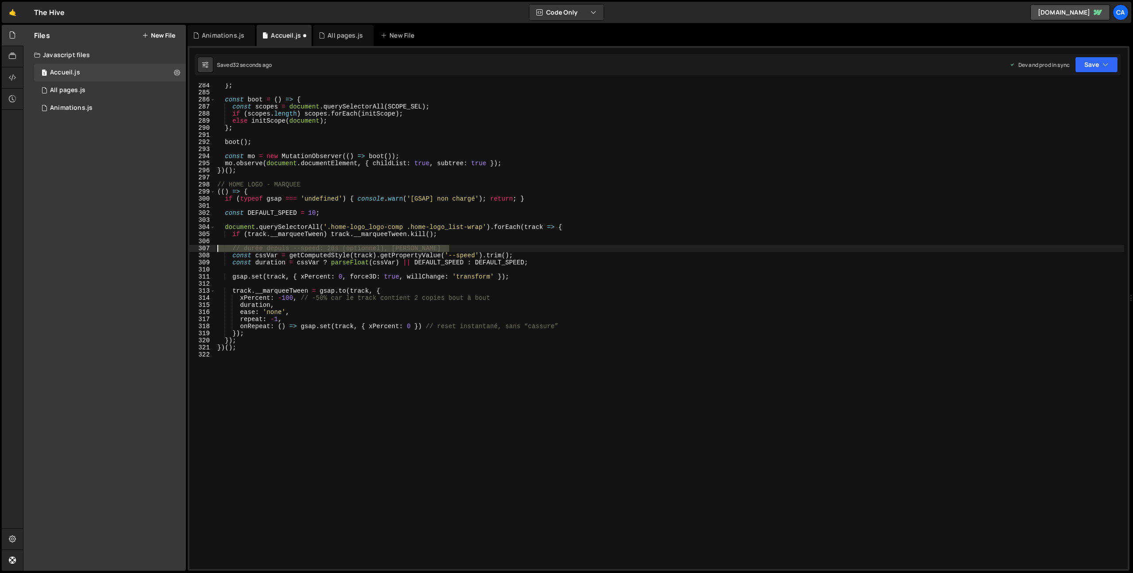
drag, startPoint x: 460, startPoint y: 247, endPoint x: 170, endPoint y: 245, distance: 289.1
click at [170, 245] on div "Files New File Javascript files 1 Accueil.js 0 1 All pages.js 0 1 Animations.js…" at bounding box center [578, 298] width 1110 height 546
type textarea "// durée depuis --speed: 28s (optionnel), [PERSON_NAME]"
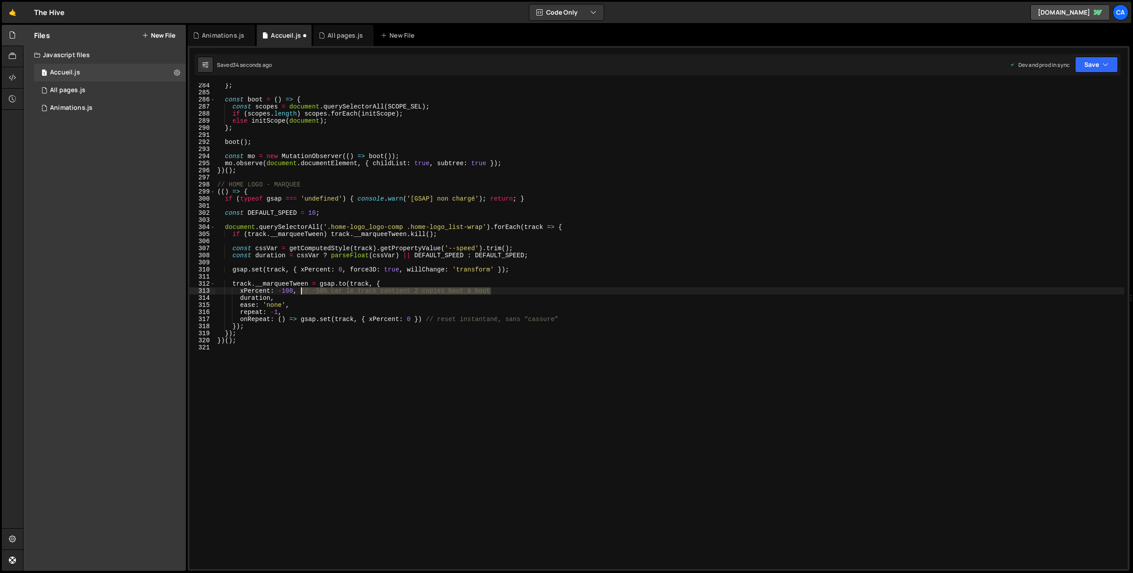
drag, startPoint x: 503, startPoint y: 290, endPoint x: 302, endPoint y: 290, distance: 201.0
click at [302, 290] on div "} ; const boot = ( ) => { const scopes = document . querySelectorAll ( SCOPE_SE…" at bounding box center [670, 332] width 909 height 500
drag, startPoint x: 566, startPoint y: 318, endPoint x: 426, endPoint y: 321, distance: 140.3
click at [426, 321] on div "} ; const boot = ( ) => { const scopes = document . querySelectorAll ( SCOPE_SE…" at bounding box center [670, 332] width 909 height 500
click at [1091, 57] on button "Save" at bounding box center [1096, 65] width 43 height 16
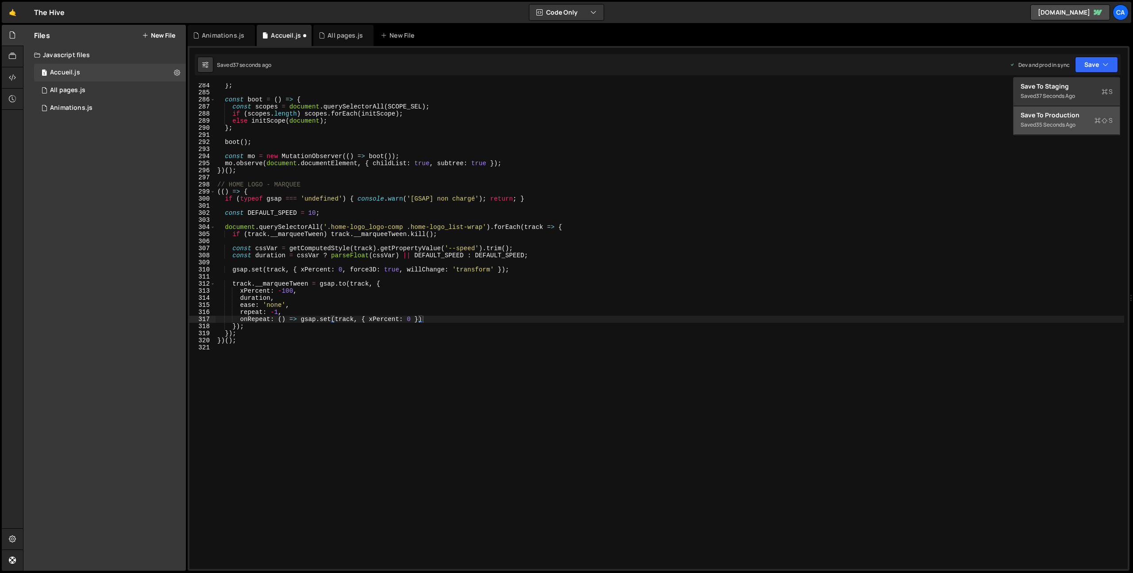
click at [1053, 118] on div "Save to Production S" at bounding box center [1067, 115] width 92 height 9
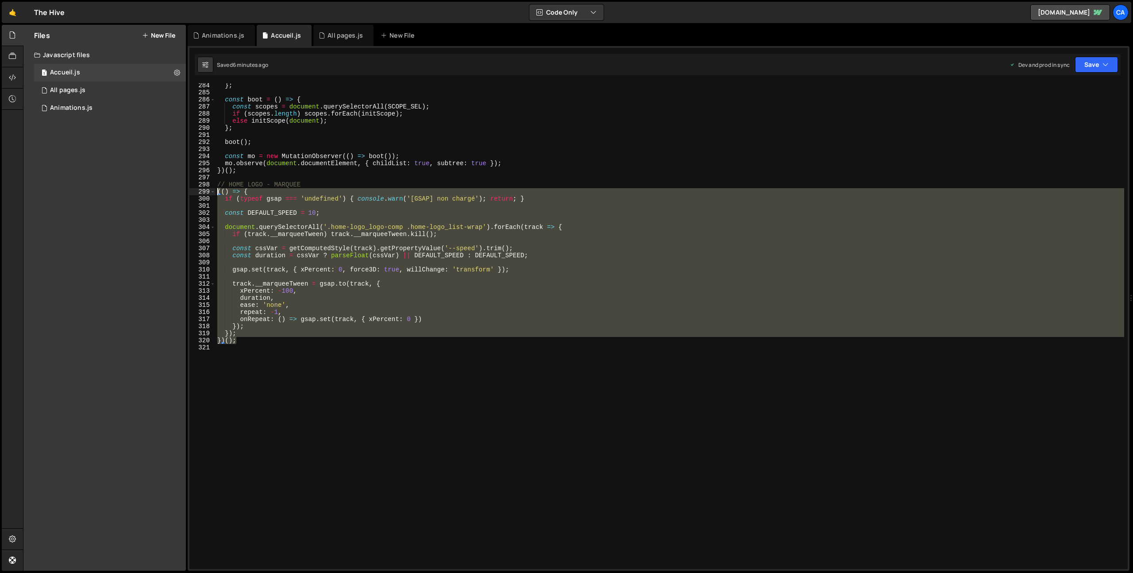
drag, startPoint x: 262, startPoint y: 342, endPoint x: 191, endPoint y: 193, distance: 164.9
click at [191, 193] on div "})(); 284 285 286 287 288 289 290 291 292 293 294 295 296 297 298 299 300 301 3…" at bounding box center [658, 326] width 938 height 486
type textarea "(() => { if (typeof gsap === 'undefined') { console.warn('[GSAP] non chargé'); …"
paste textarea
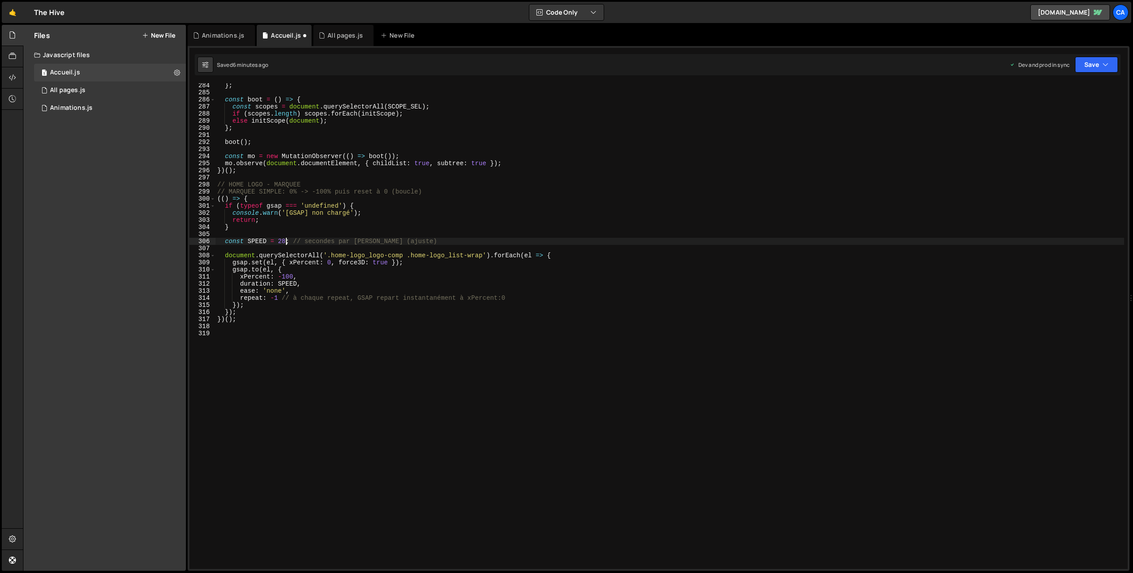
click at [284, 241] on div "} ; const boot = ( ) => { const scopes = document . querySelectorAll ( SCOPE_SE…" at bounding box center [670, 332] width 909 height 500
click at [302, 290] on div "} ; const boot = ( ) => { const scopes = document . querySelectorAll ( SCOPE_SE…" at bounding box center [670, 332] width 909 height 500
click at [1091, 65] on button "Save" at bounding box center [1096, 65] width 43 height 16
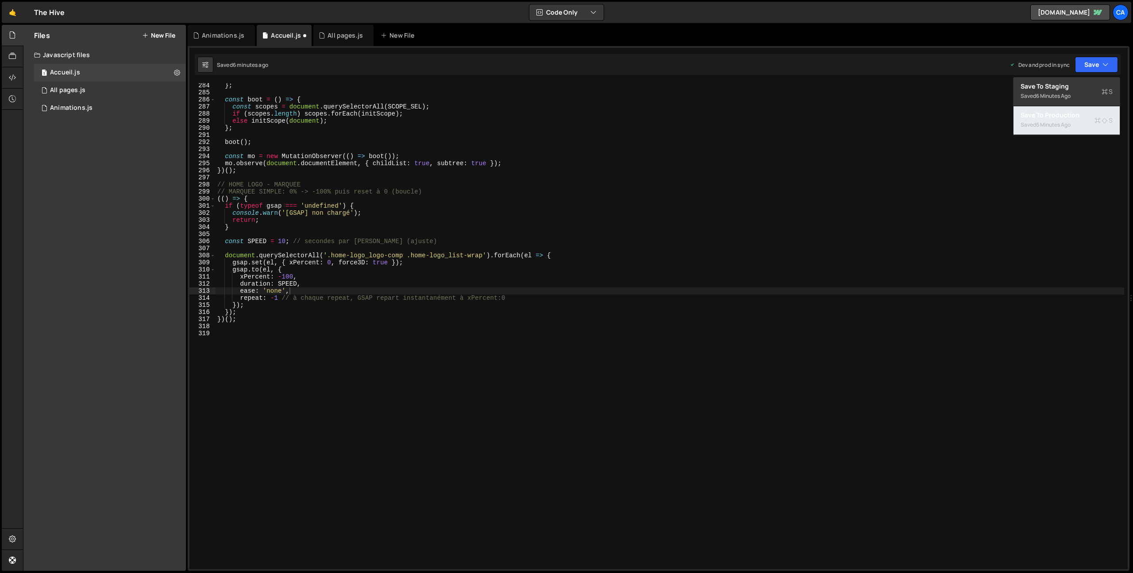
click at [1068, 127] on div "6 minutes ago" at bounding box center [1053, 125] width 35 height 8
drag, startPoint x: 333, startPoint y: 263, endPoint x: 390, endPoint y: 265, distance: 56.7
click at [390, 265] on div "} ; const boot = ( ) => { const scopes = document . querySelectorAll ( SCOPE_SE…" at bounding box center [670, 332] width 909 height 500
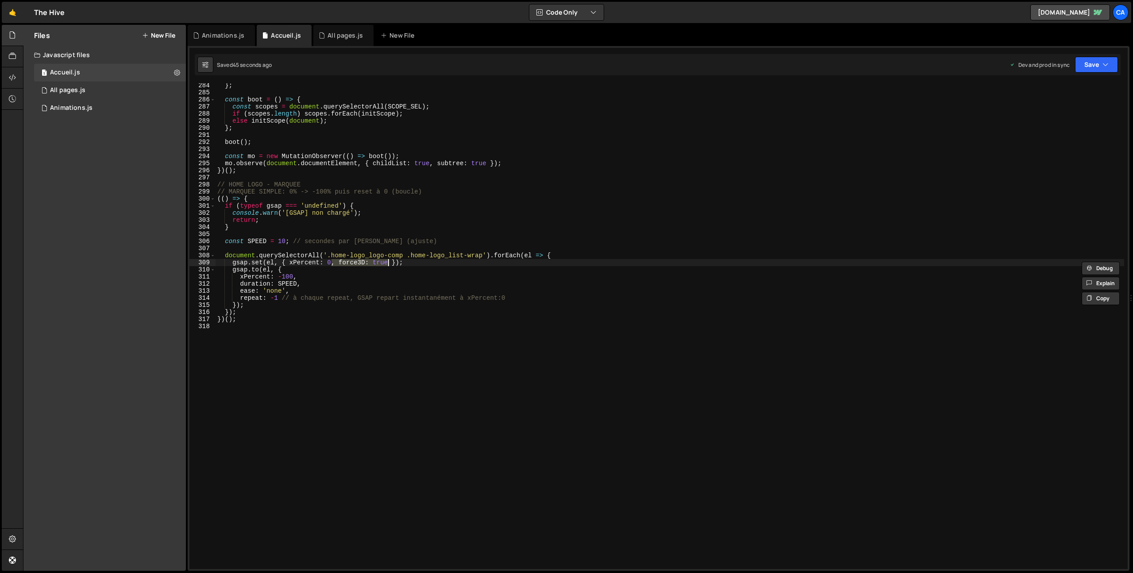
type textarea "gsap.set(el, { xPercent: 0 });"
click at [1086, 70] on button "Save" at bounding box center [1096, 65] width 43 height 16
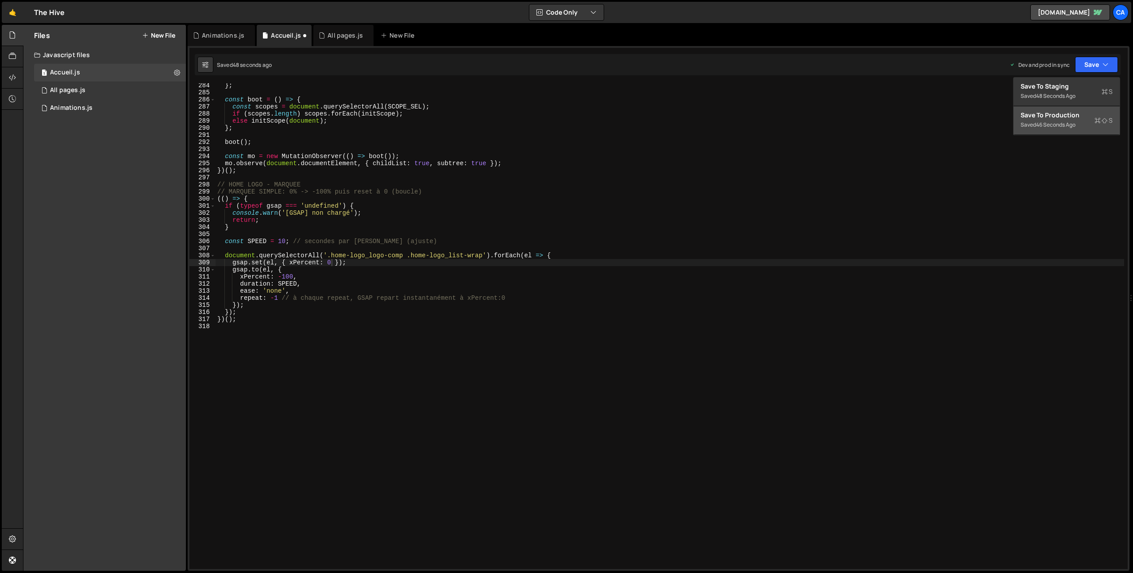
click at [1054, 123] on div "46 seconds ago" at bounding box center [1055, 125] width 39 height 8
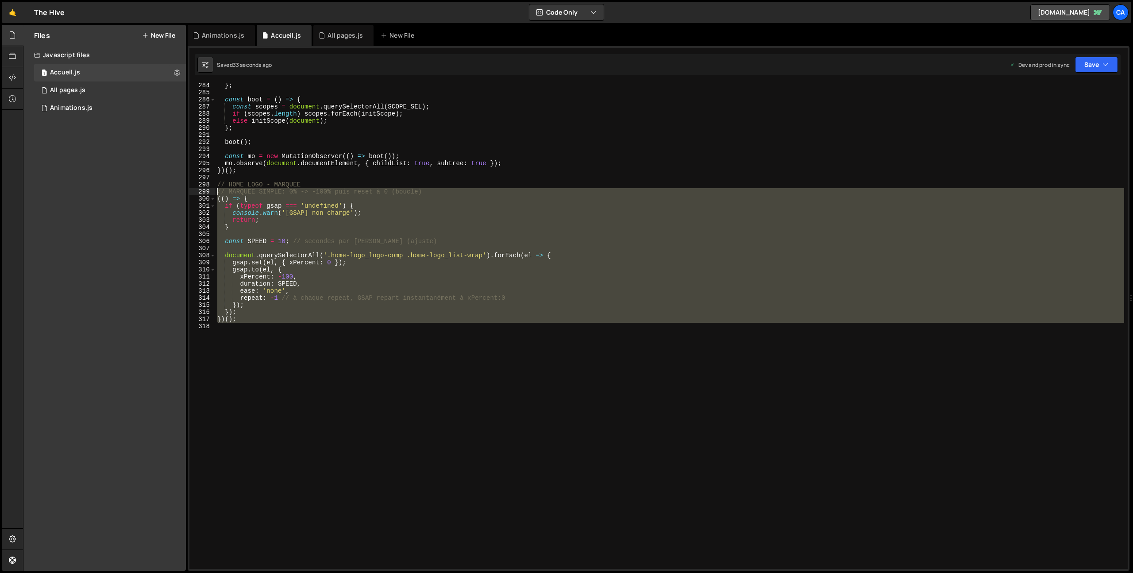
drag, startPoint x: 275, startPoint y: 385, endPoint x: 186, endPoint y: 191, distance: 213.2
click at [186, 191] on div "Files New File Javascript files 1 Accueil.js 0 1 All pages.js 0 1 Animations.js…" at bounding box center [578, 298] width 1110 height 546
type textarea "// MARQUEE SIMPLE: 0% -> -100% puis reset à 0 (boucle) (() => {"
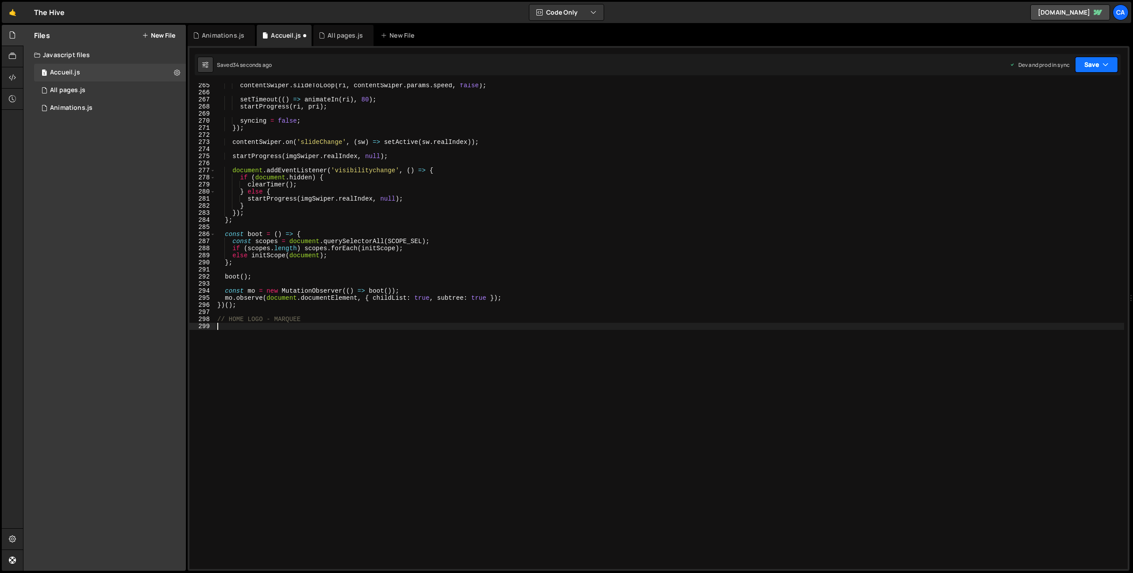
click at [1091, 59] on button "Save" at bounding box center [1096, 65] width 43 height 16
click at [1044, 123] on div "33 seconds ago" at bounding box center [1055, 125] width 39 height 8
